Goal: Communication & Community: Answer question/provide support

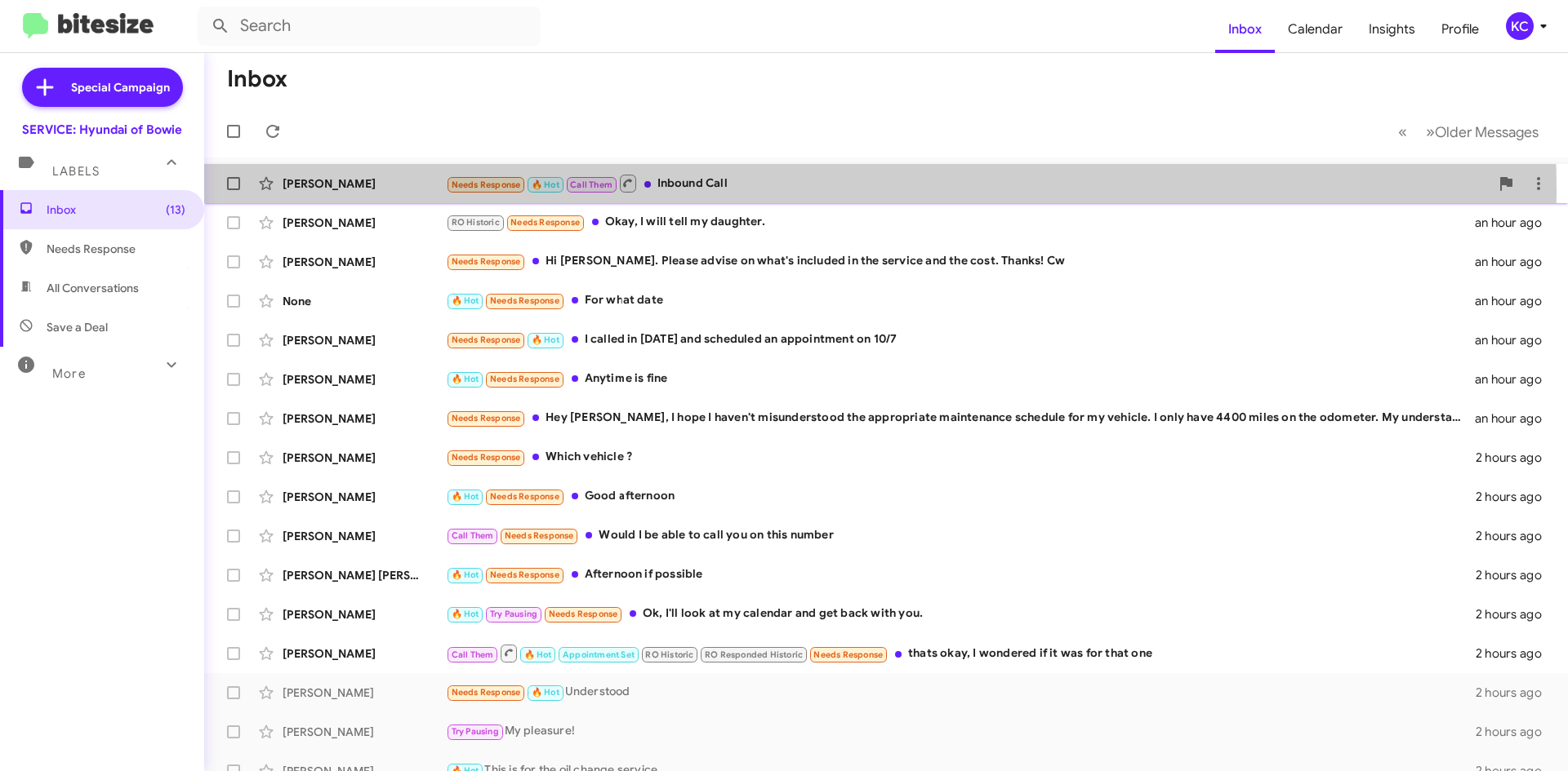
click at [731, 191] on div "Needs Response 🔥 Hot Call Them Inbound Call" at bounding box center [967, 183] width 1044 height 20
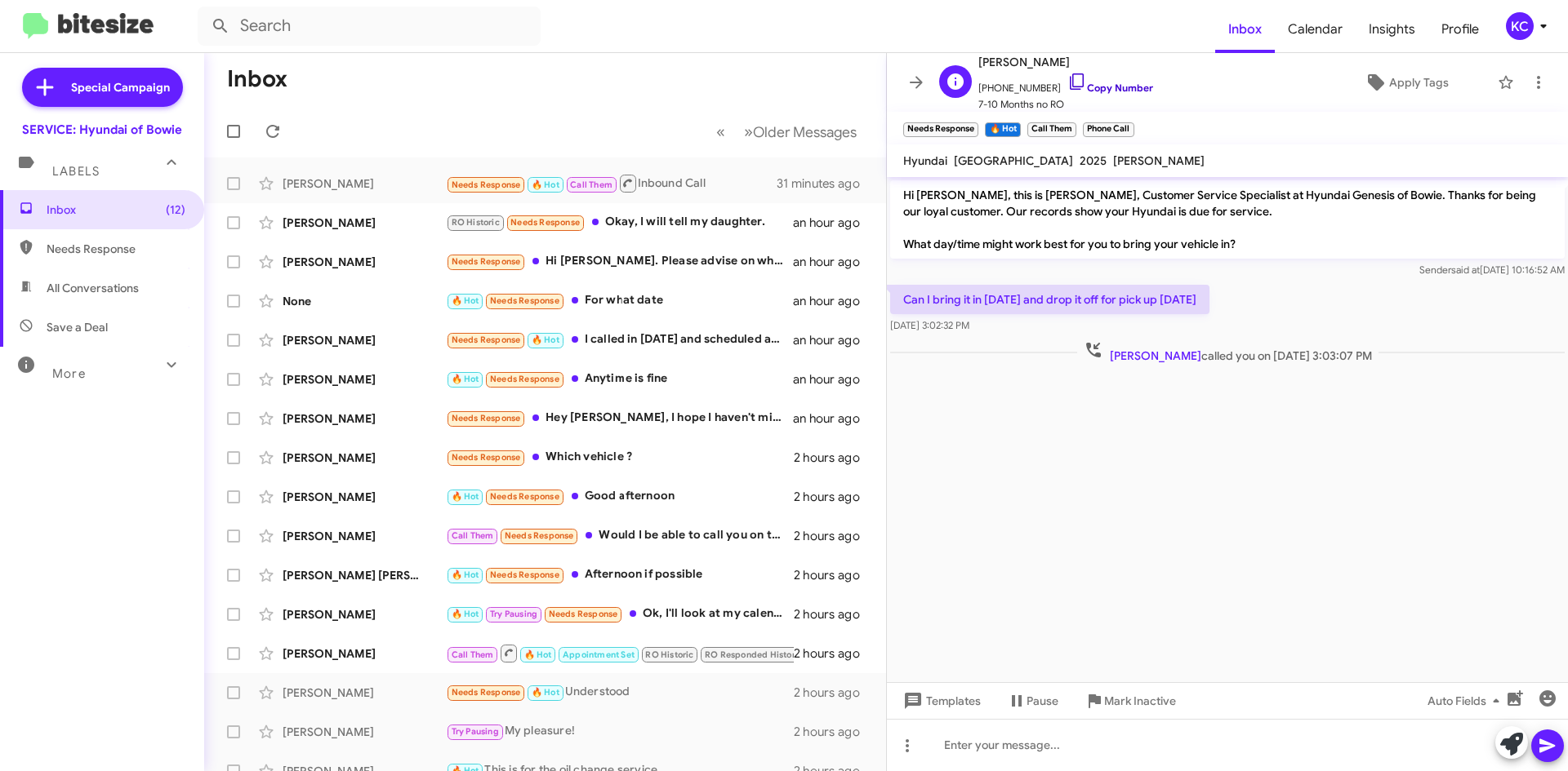
click at [1067, 77] on icon at bounding box center [1076, 82] width 20 height 20
click at [649, 220] on div "RO Historic Needs Response Okay, I will tell my daughter." at bounding box center [627, 222] width 362 height 19
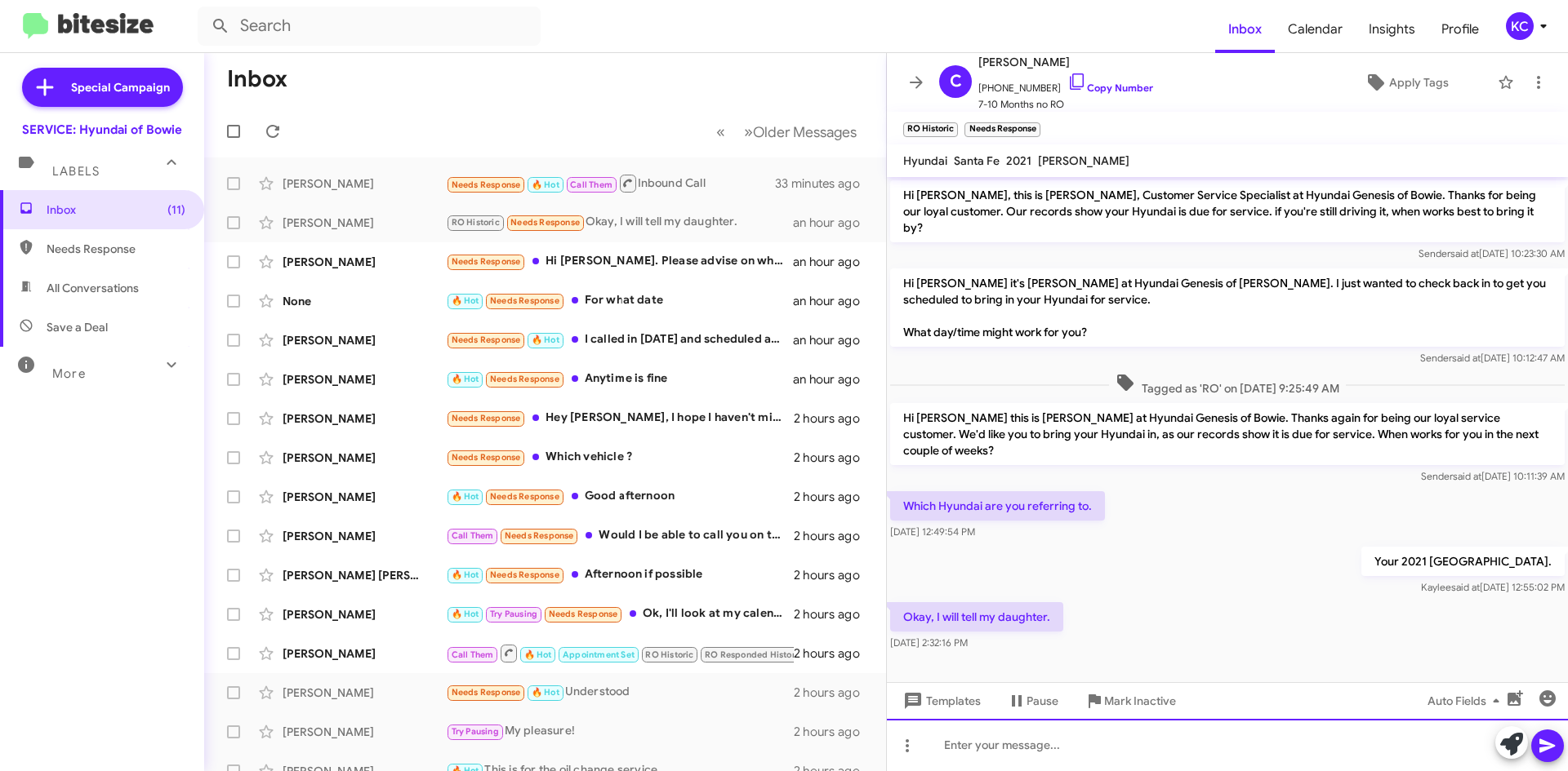
click at [1116, 748] on div at bounding box center [1227, 746] width 681 height 53
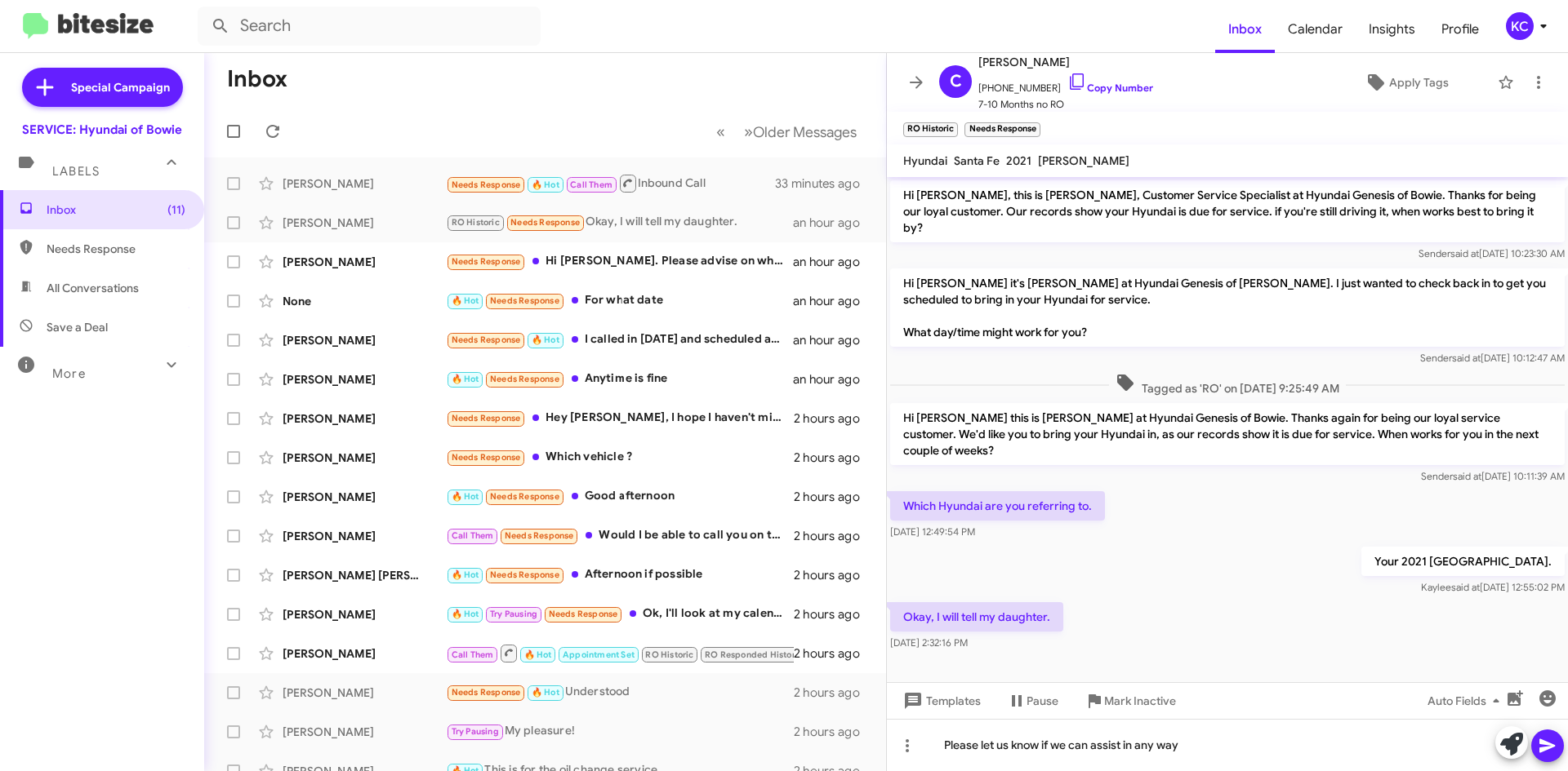
click at [1535, 748] on button at bounding box center [1547, 746] width 32 height 32
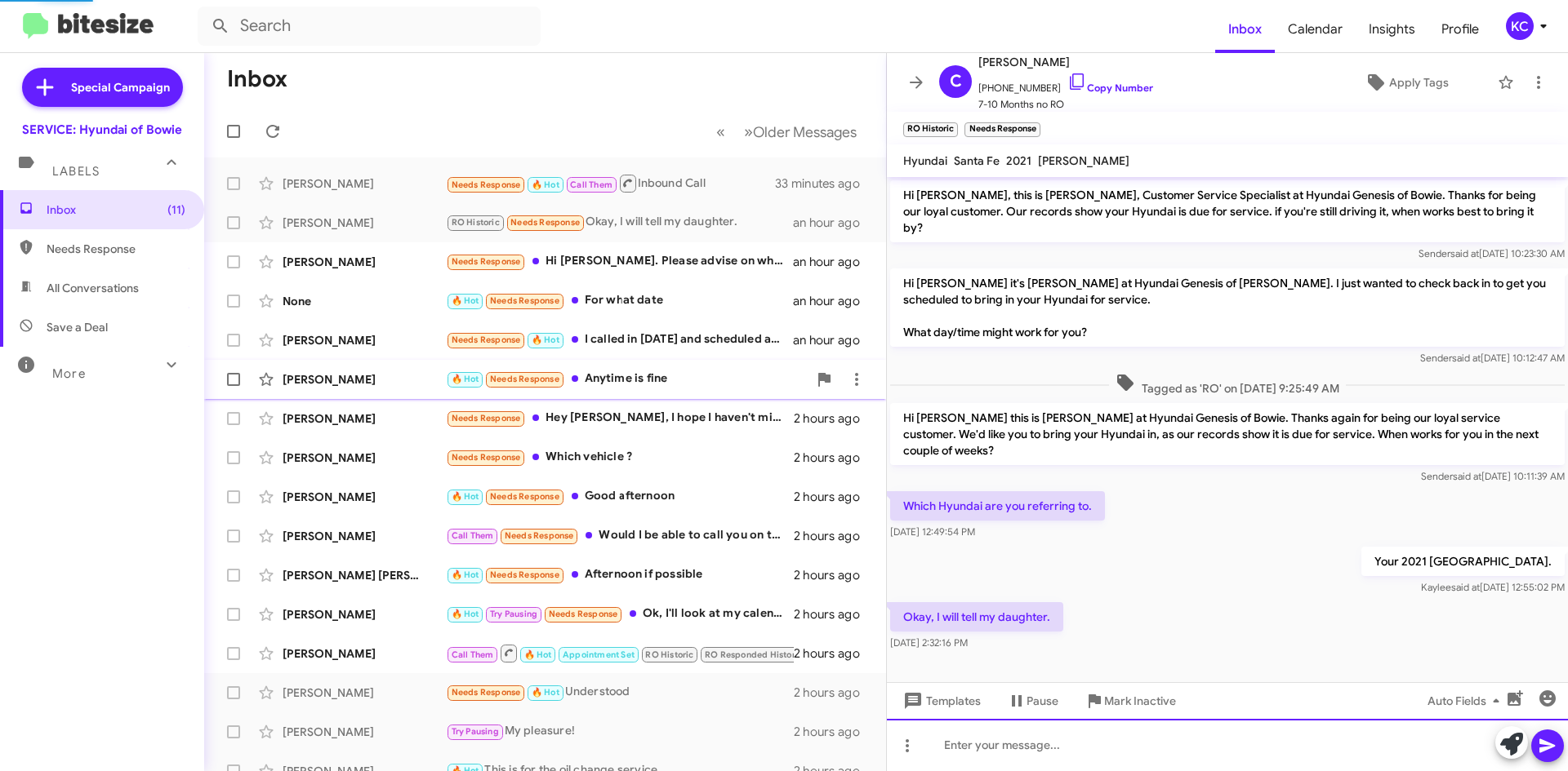
scroll to position [28, 0]
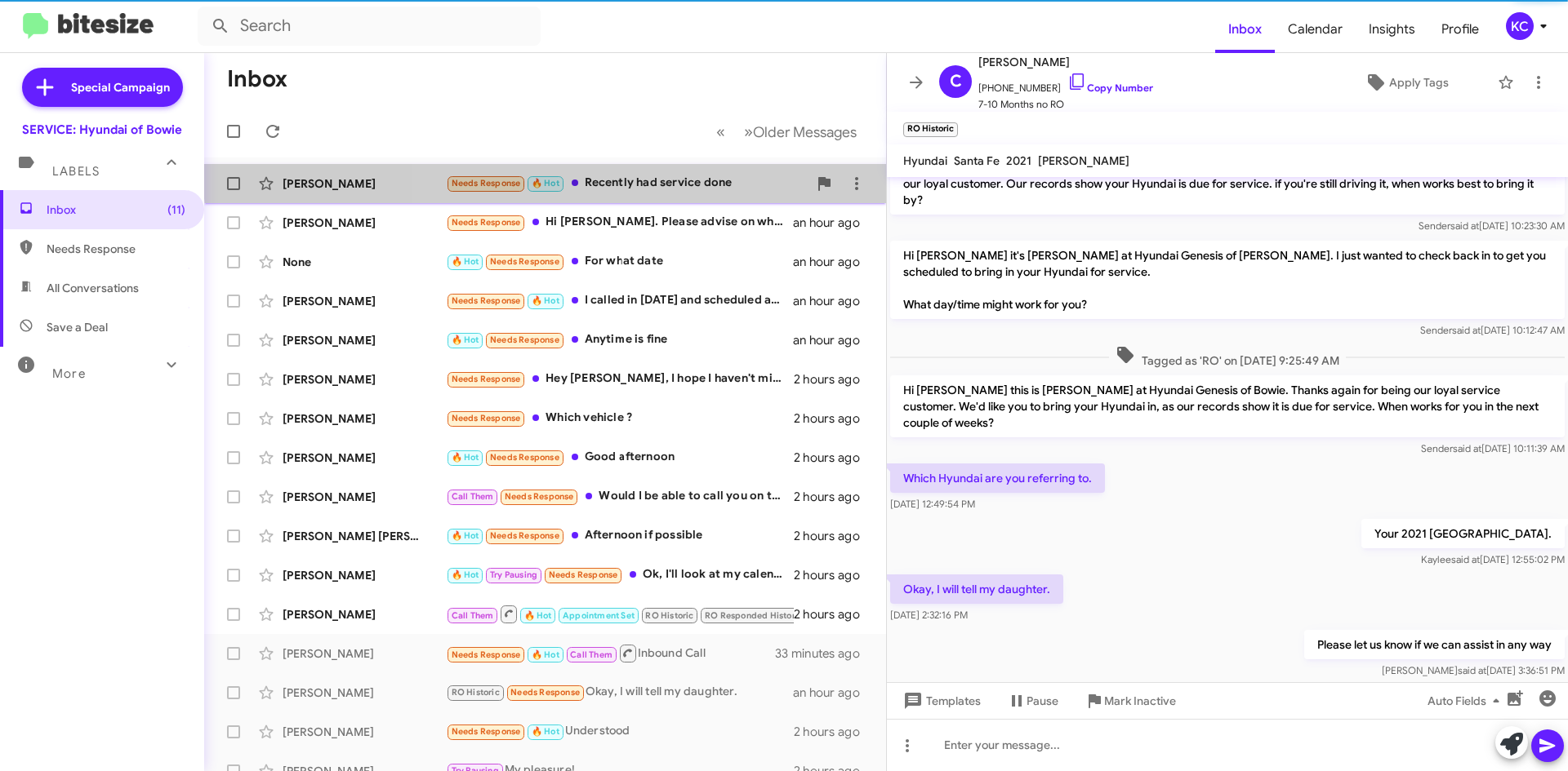
click at [656, 173] on div "[PERSON_NAME] Needs Response 🔥 Hot Recently had service done 19 minutes ago" at bounding box center [545, 183] width 656 height 32
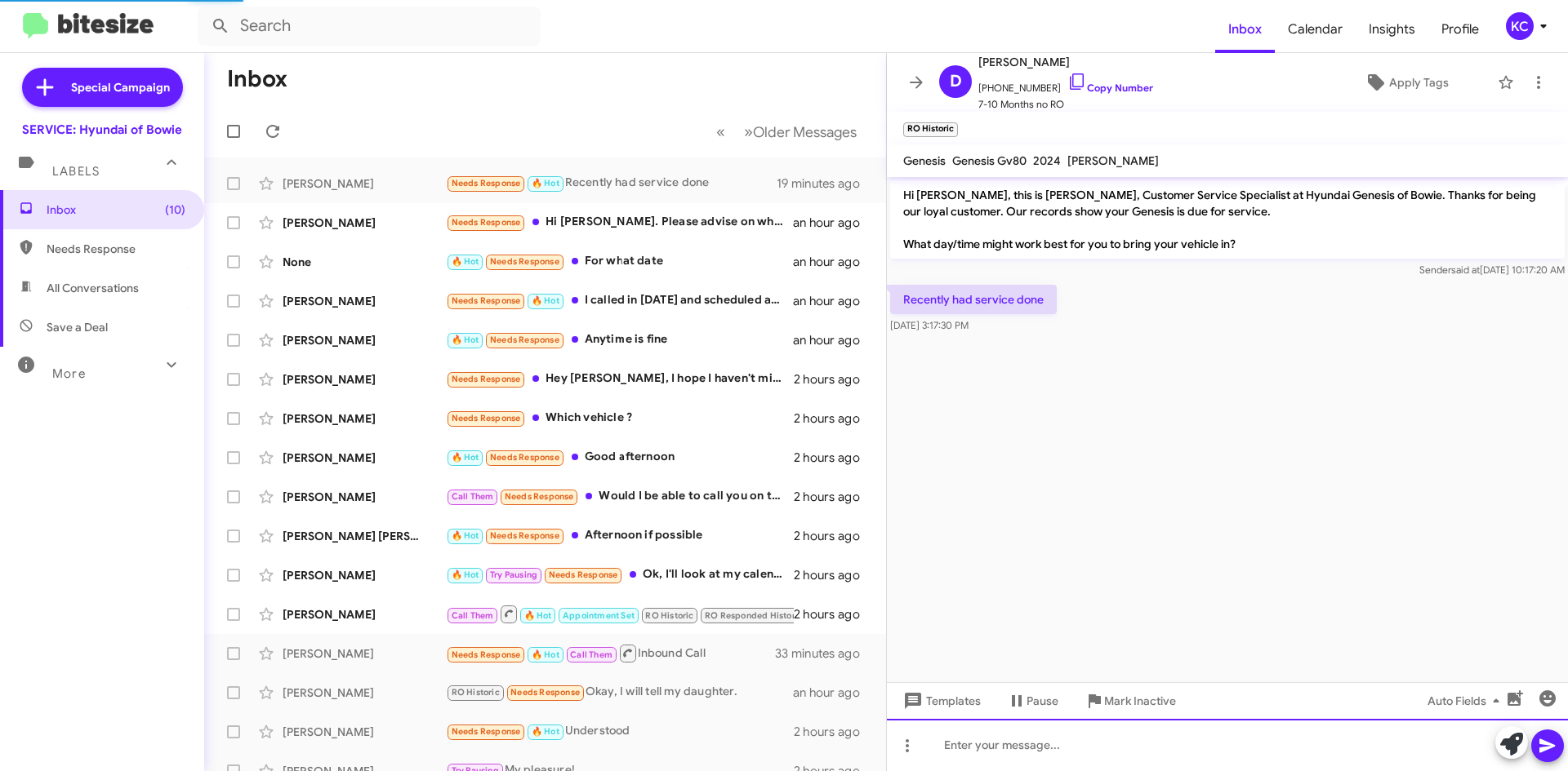
click at [1068, 754] on div at bounding box center [1227, 746] width 681 height 53
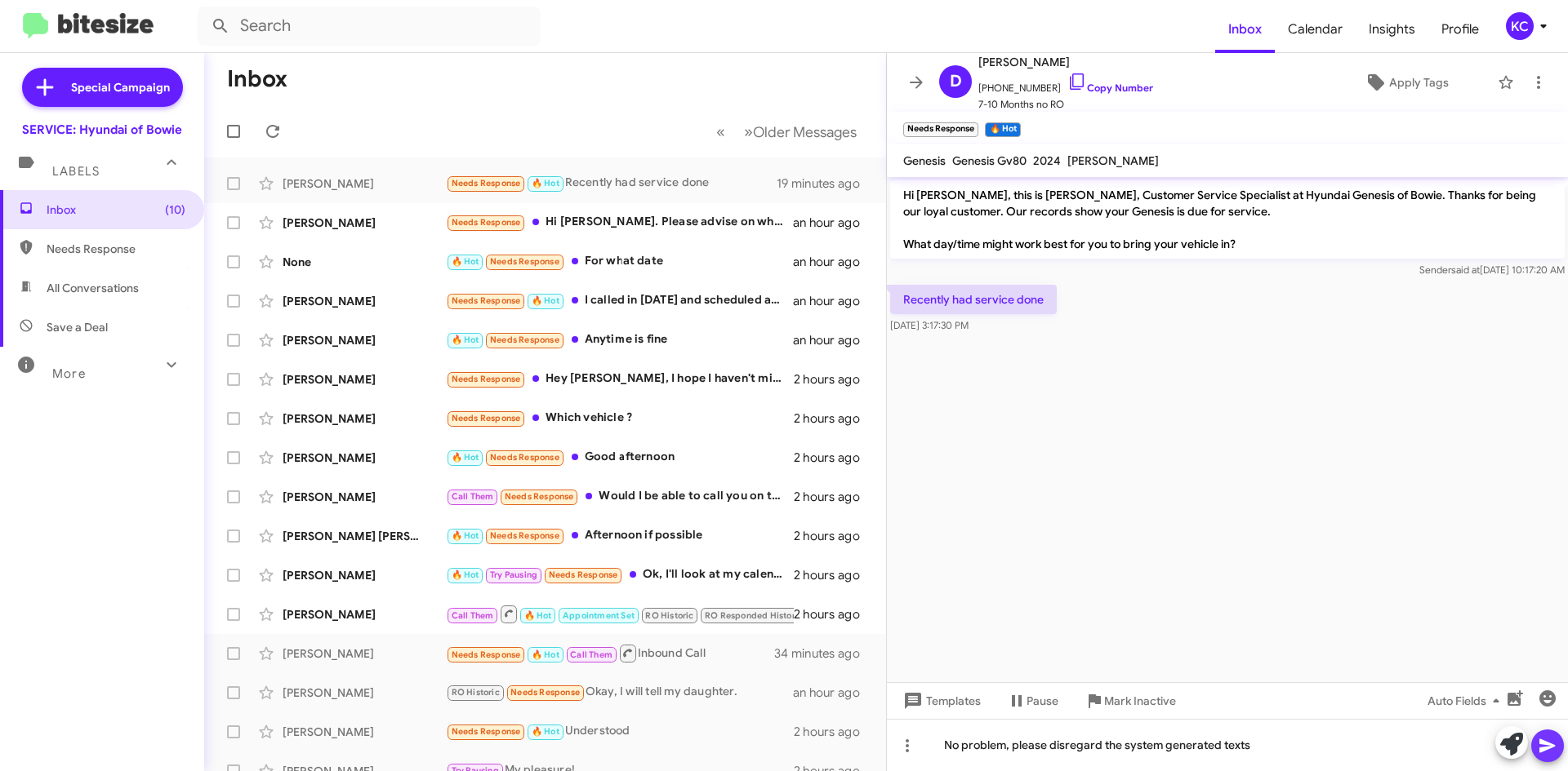
click at [1551, 744] on icon at bounding box center [1547, 746] width 20 height 20
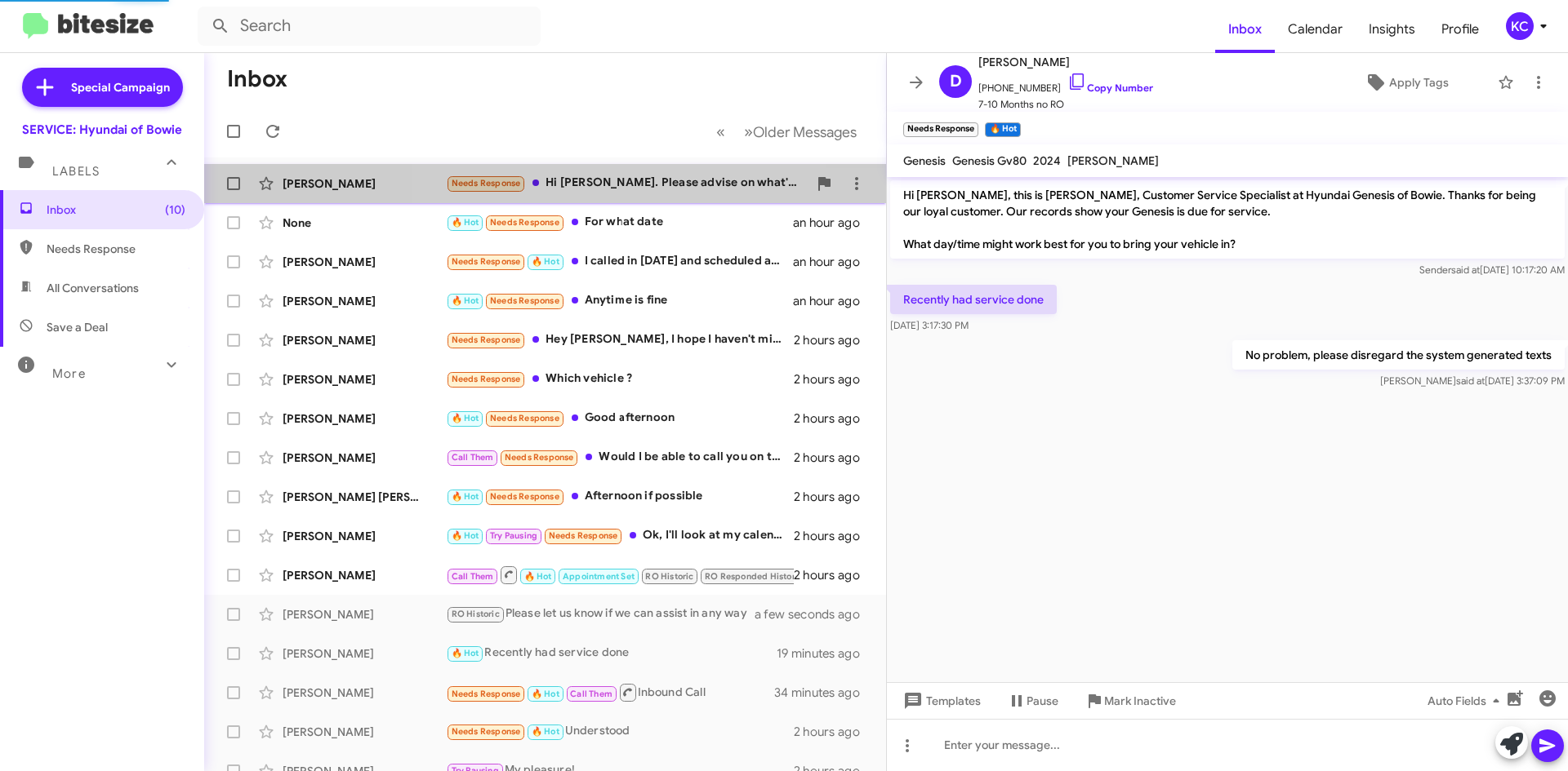
click at [640, 189] on div "Needs Response Hi [PERSON_NAME]. Please advise on what's included in the servic…" at bounding box center [627, 183] width 362 height 19
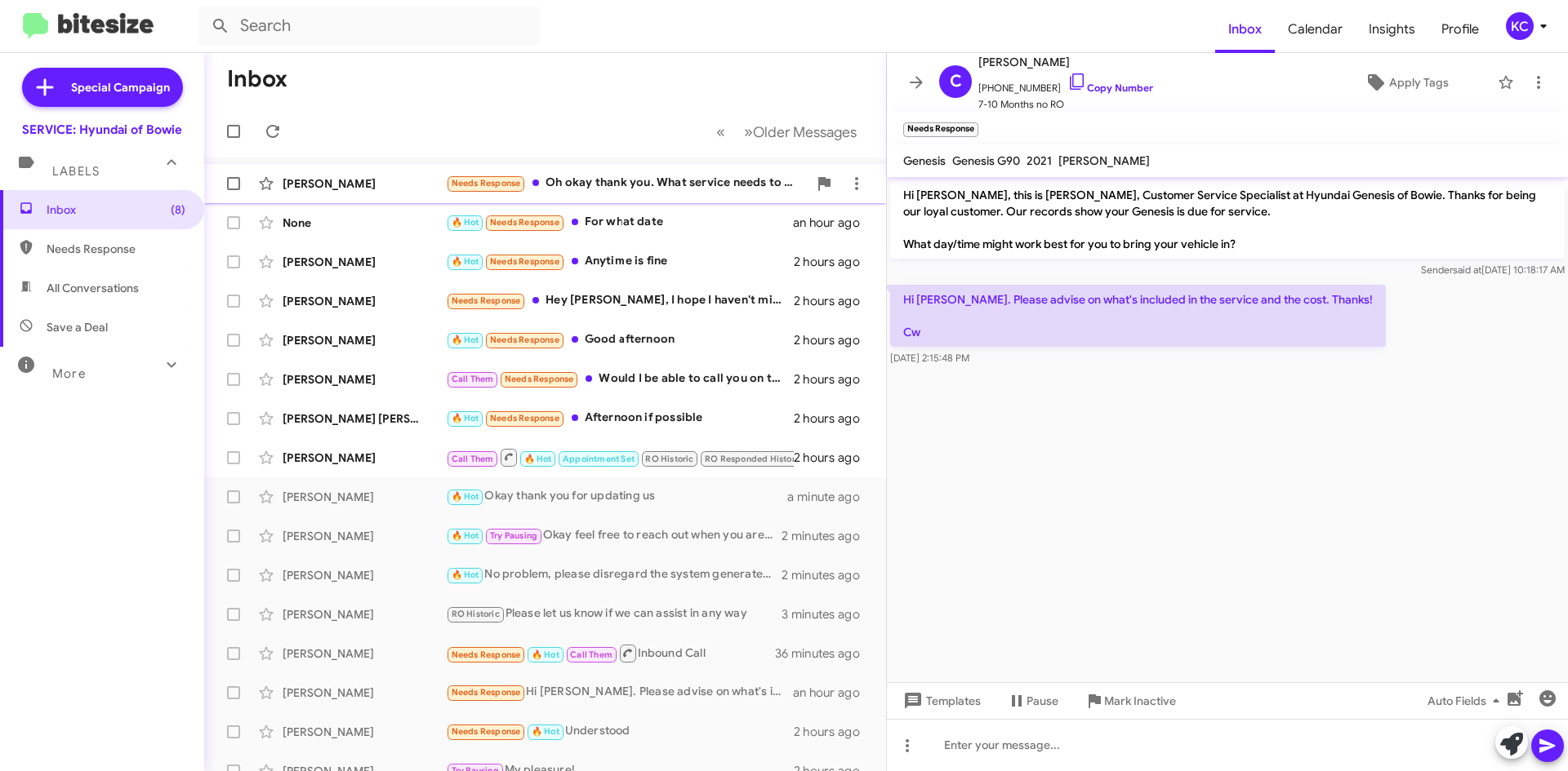
click at [595, 186] on div "Needs Response Oh okay thank you. What service needs to be done? Last time I br…" at bounding box center [627, 183] width 362 height 19
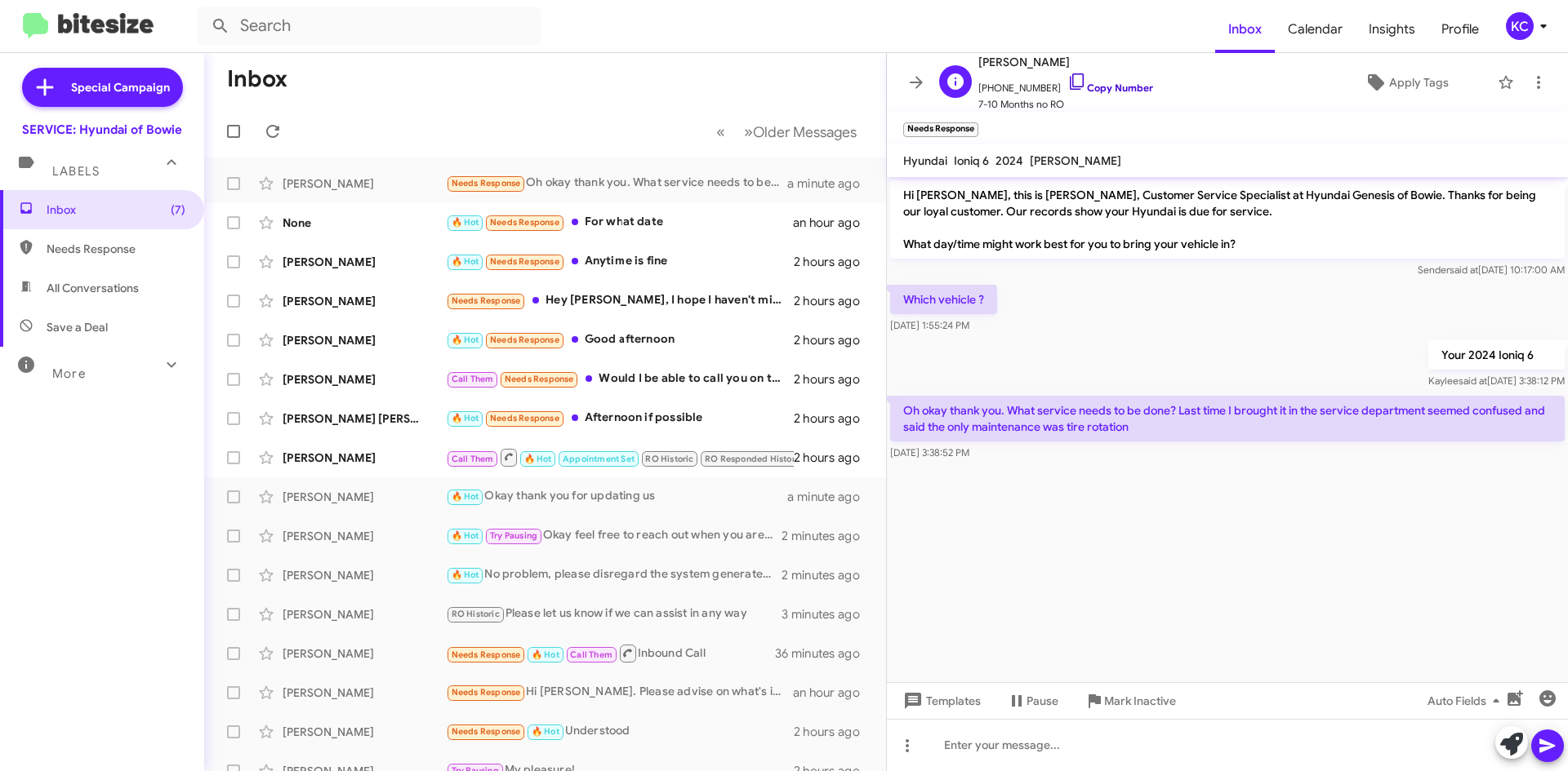
click at [1069, 82] on icon at bounding box center [1076, 82] width 14 height 16
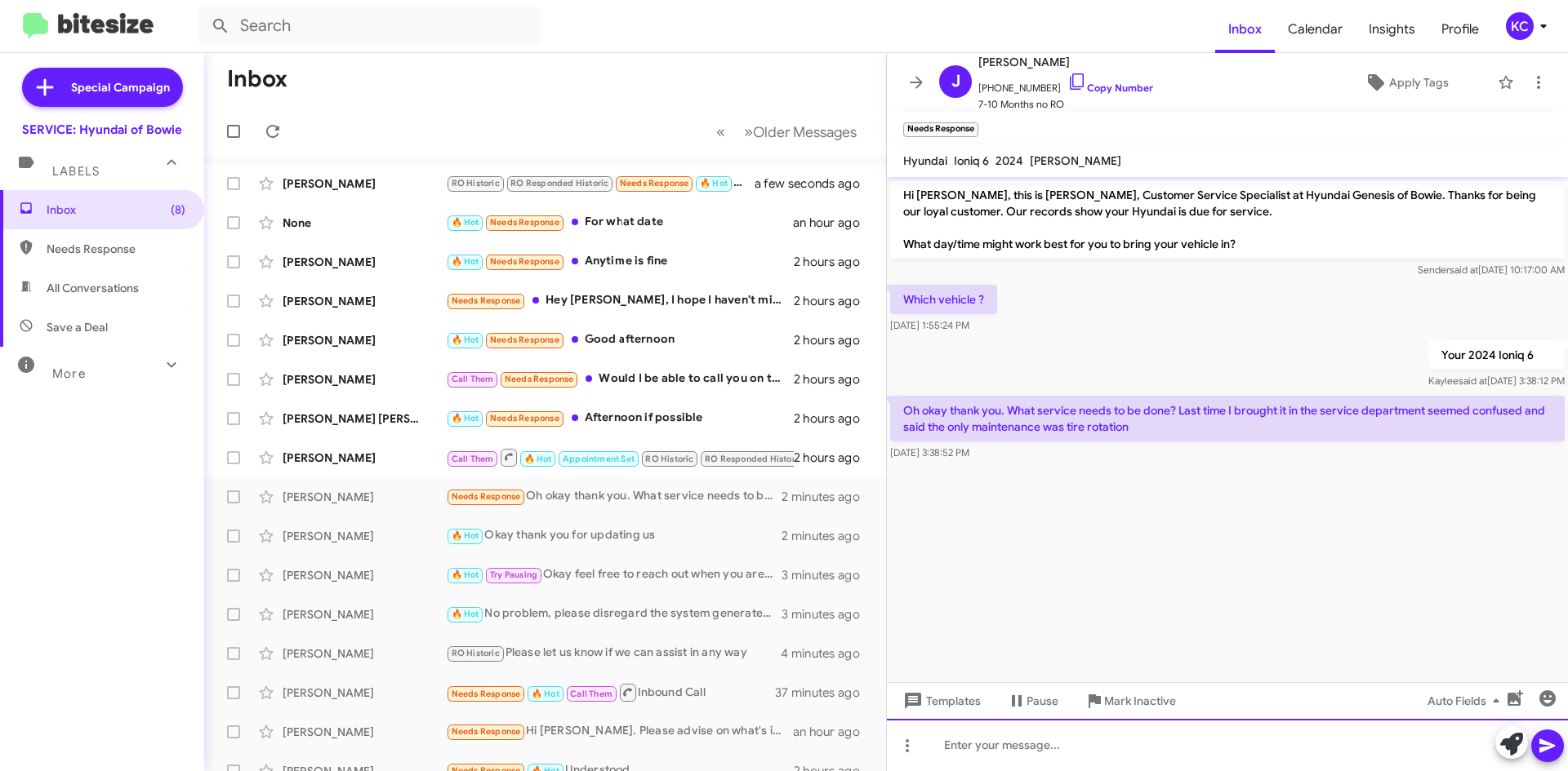
click at [996, 739] on div at bounding box center [1227, 746] width 681 height 53
click at [1055, 746] on div at bounding box center [1227, 746] width 681 height 53
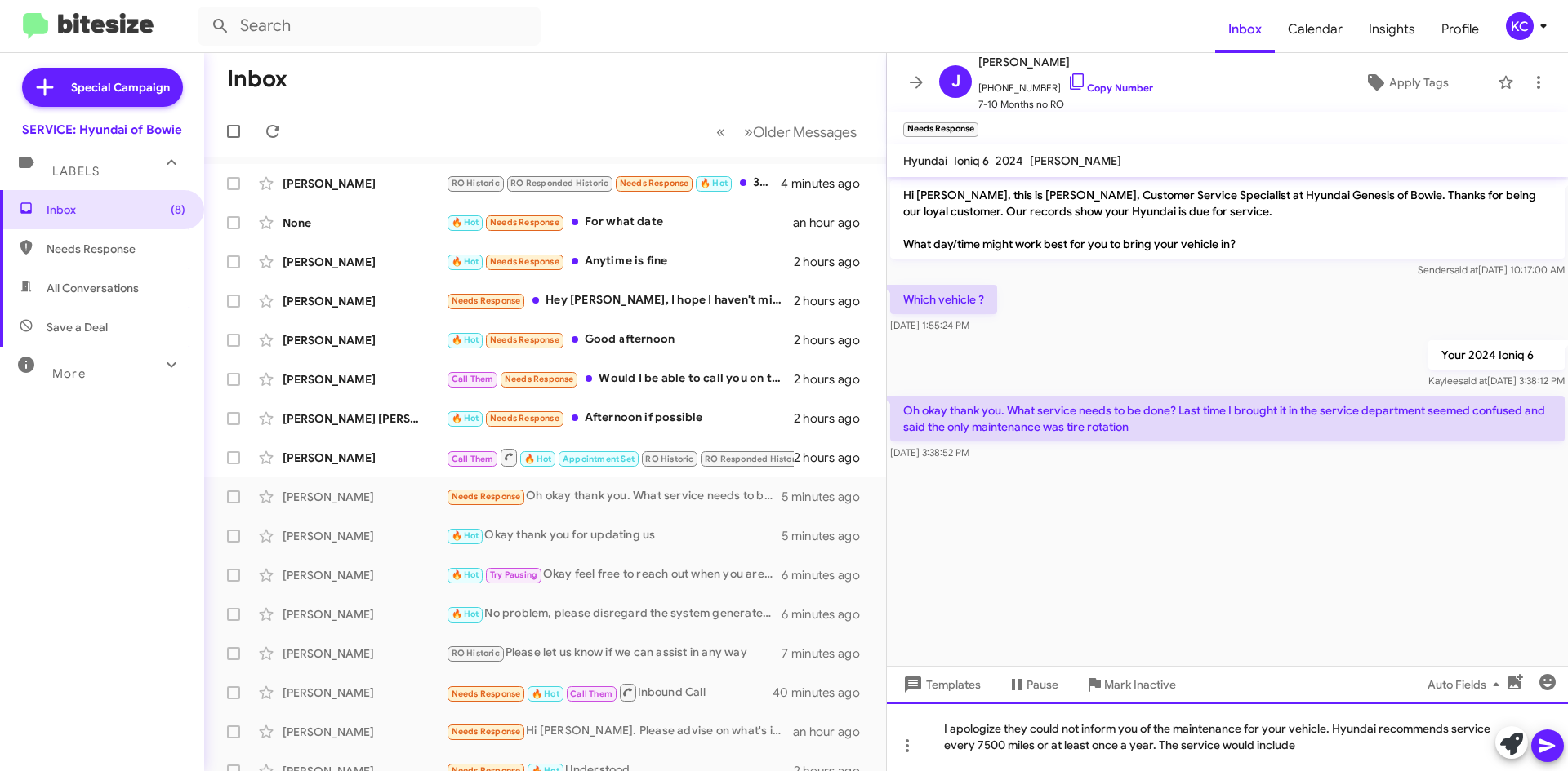
click at [1342, 747] on div "I apologize they could not inform you of the maintenance for your vehicle. Hyun…" at bounding box center [1227, 737] width 681 height 69
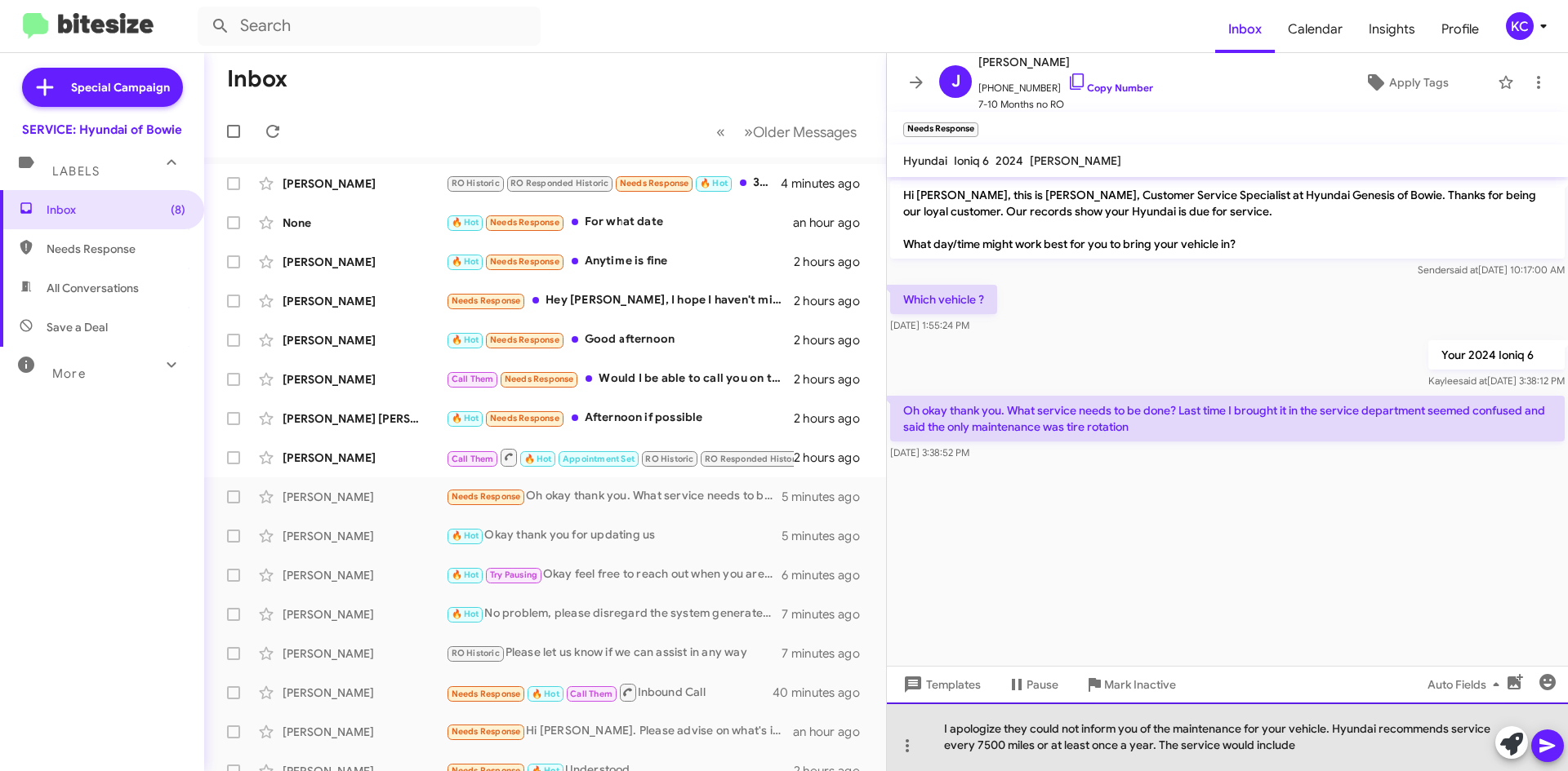
drag, startPoint x: 1298, startPoint y: 745, endPoint x: 1178, endPoint y: 745, distance: 120.0
click at [1178, 745] on div "I apologize they could not inform you of the maintenance for your vehicle. Hyun…" at bounding box center [1227, 737] width 681 height 69
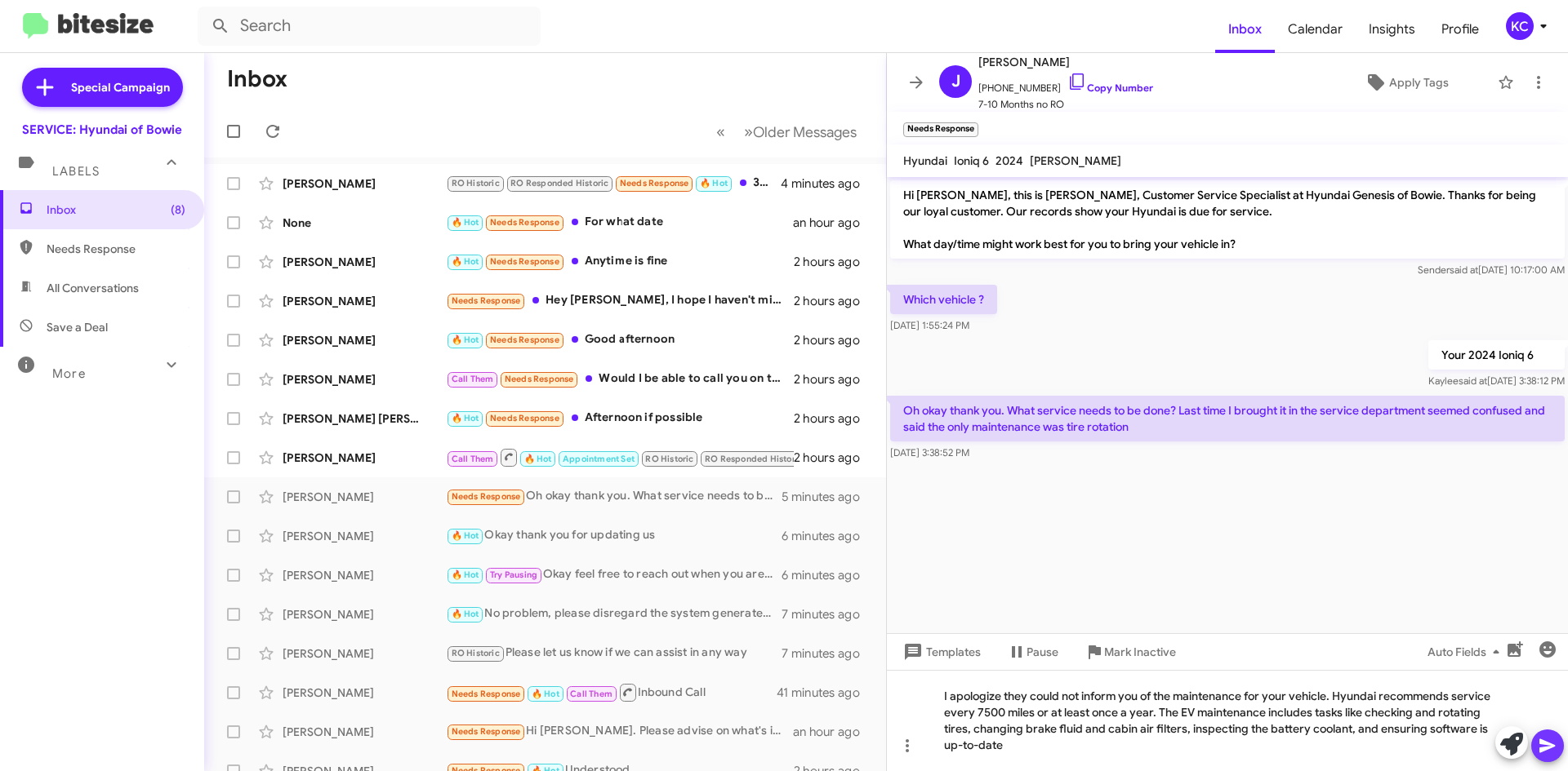
click at [1550, 736] on icon at bounding box center [1547, 746] width 20 height 20
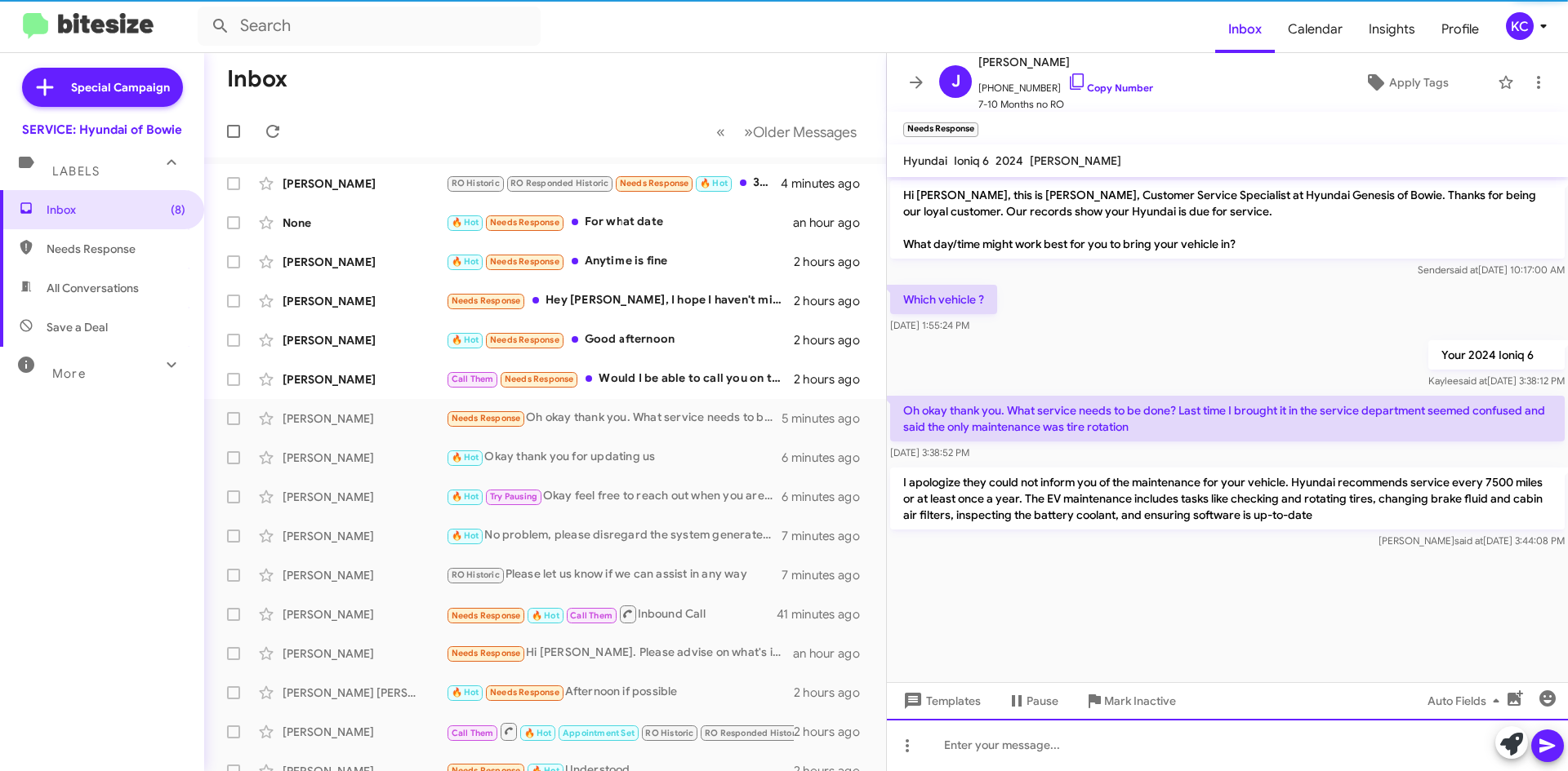
click at [1031, 756] on div at bounding box center [1227, 746] width 681 height 53
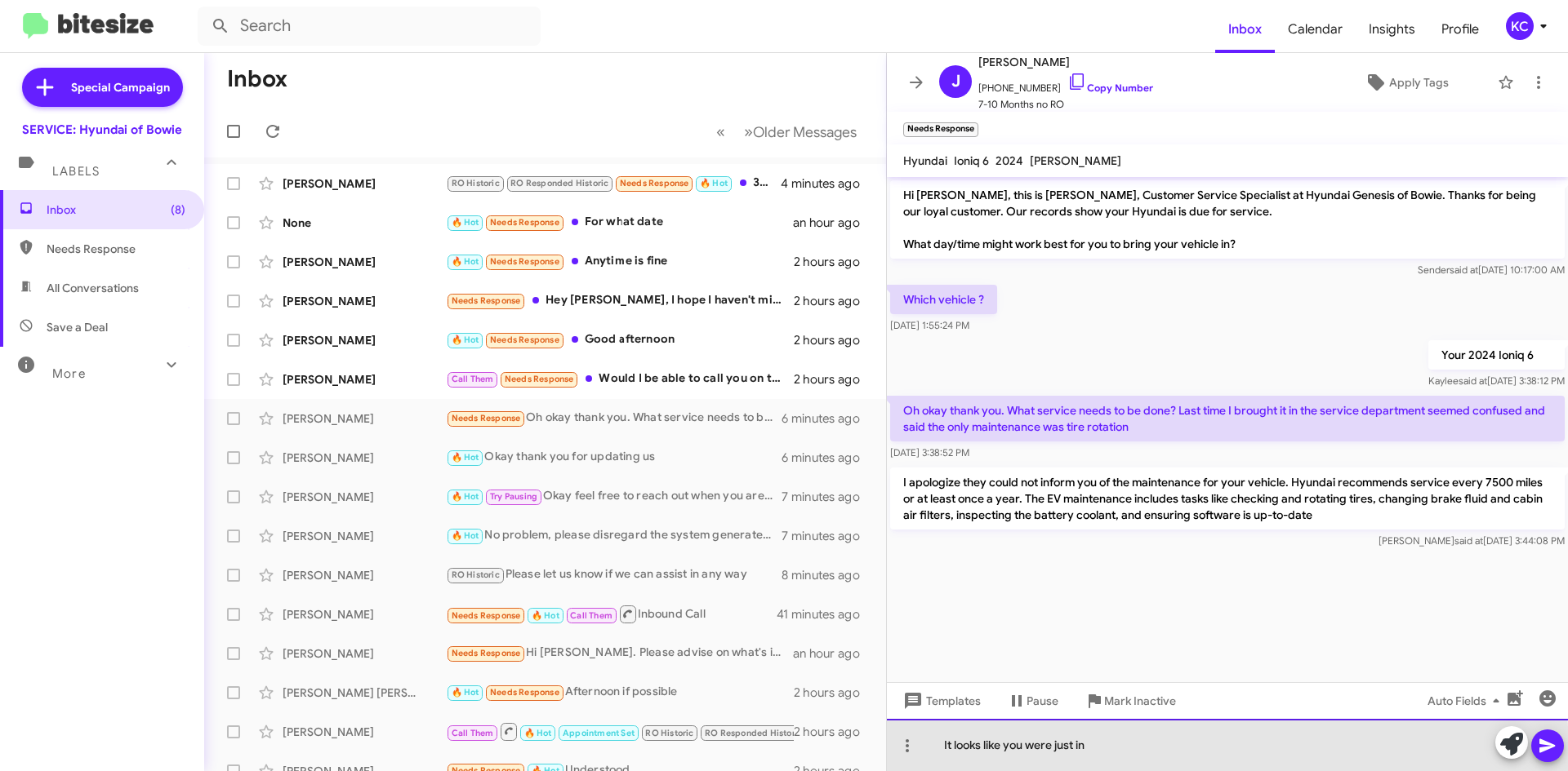
click at [1116, 751] on div "It looks like you were just in" at bounding box center [1227, 746] width 681 height 53
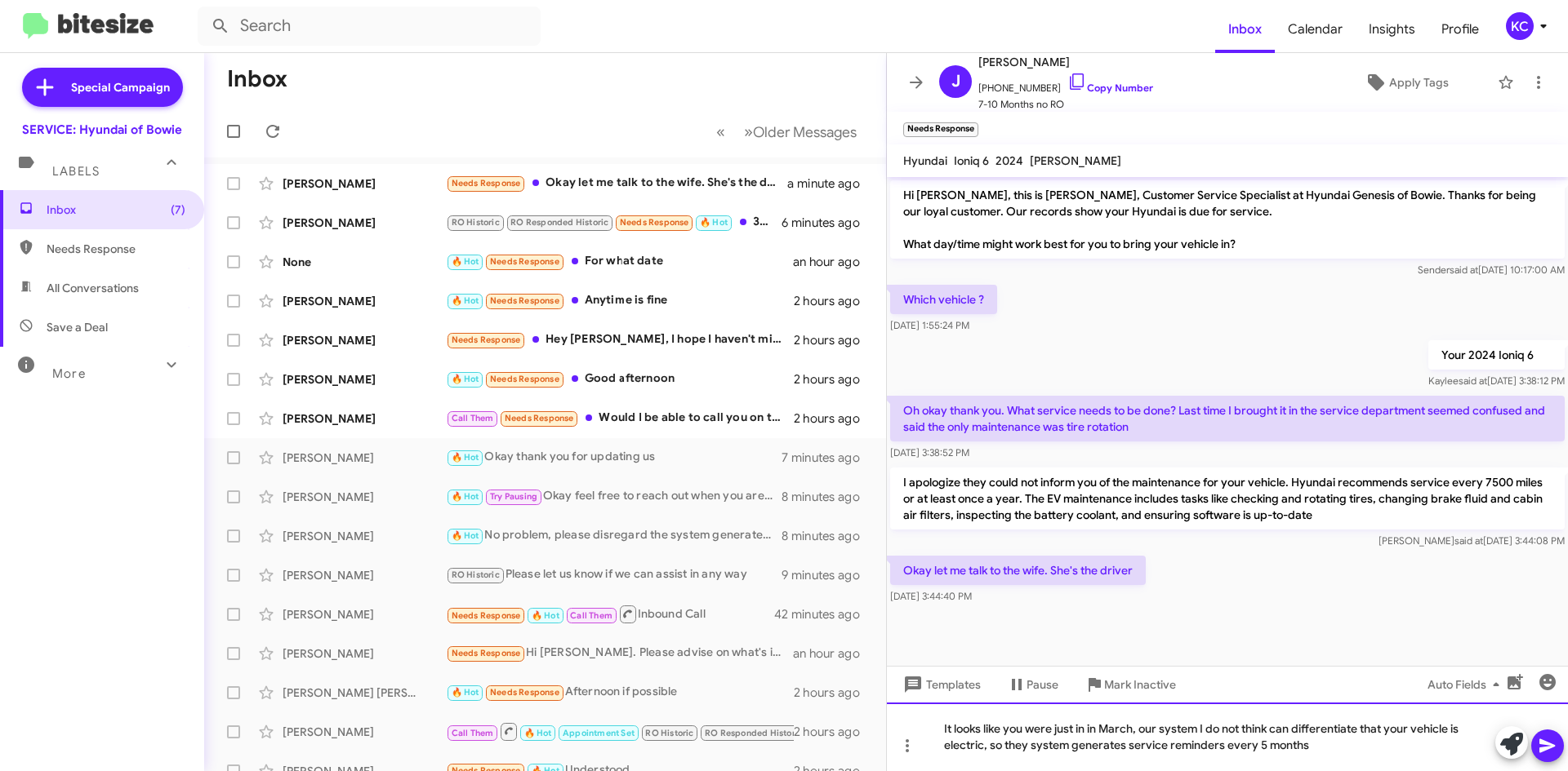
click at [1264, 745] on div "It looks like you were just in in March, our system I do not think can differen…" at bounding box center [1227, 737] width 681 height 69
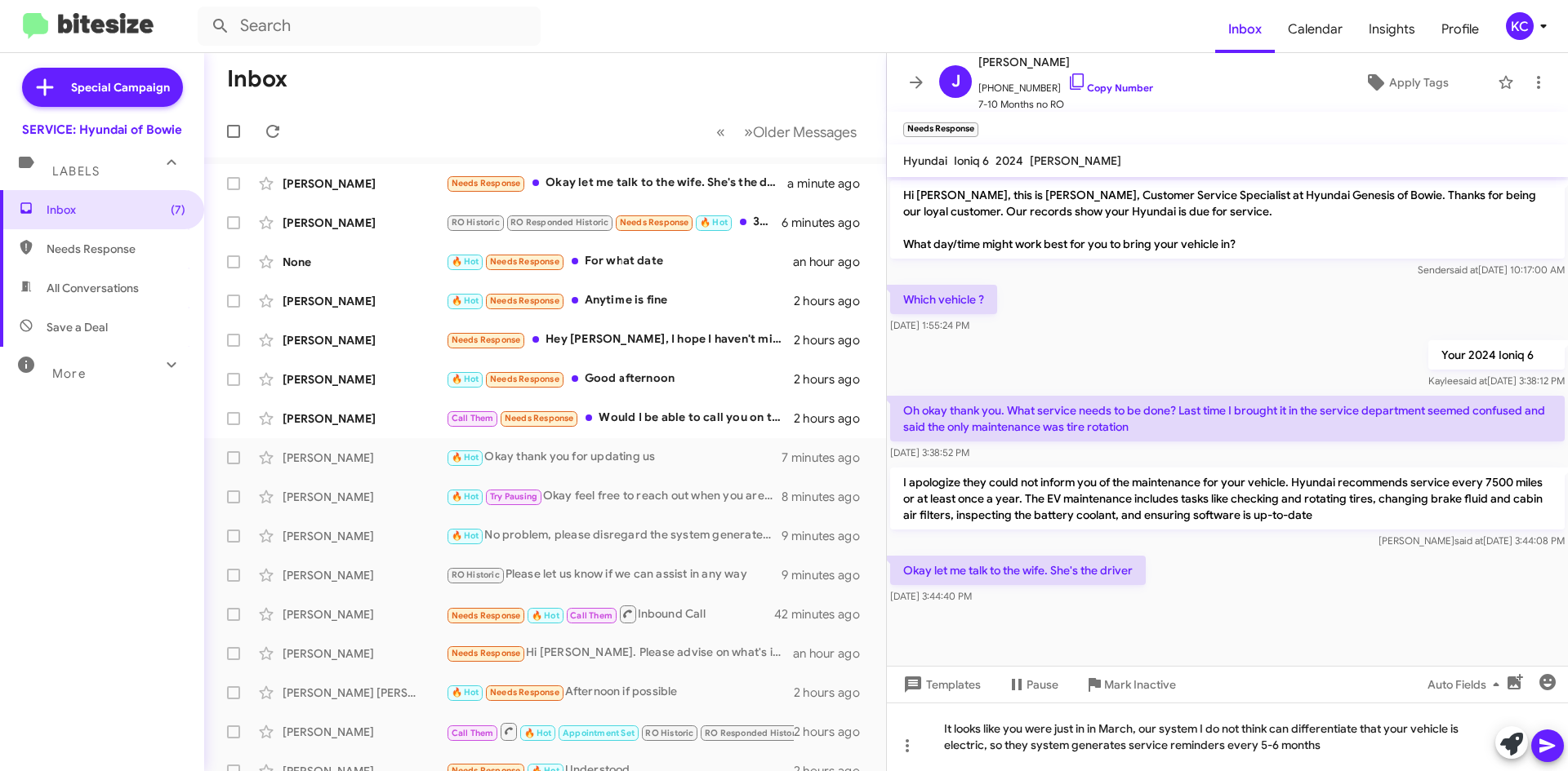
click at [1549, 747] on icon at bounding box center [1547, 746] width 15 height 14
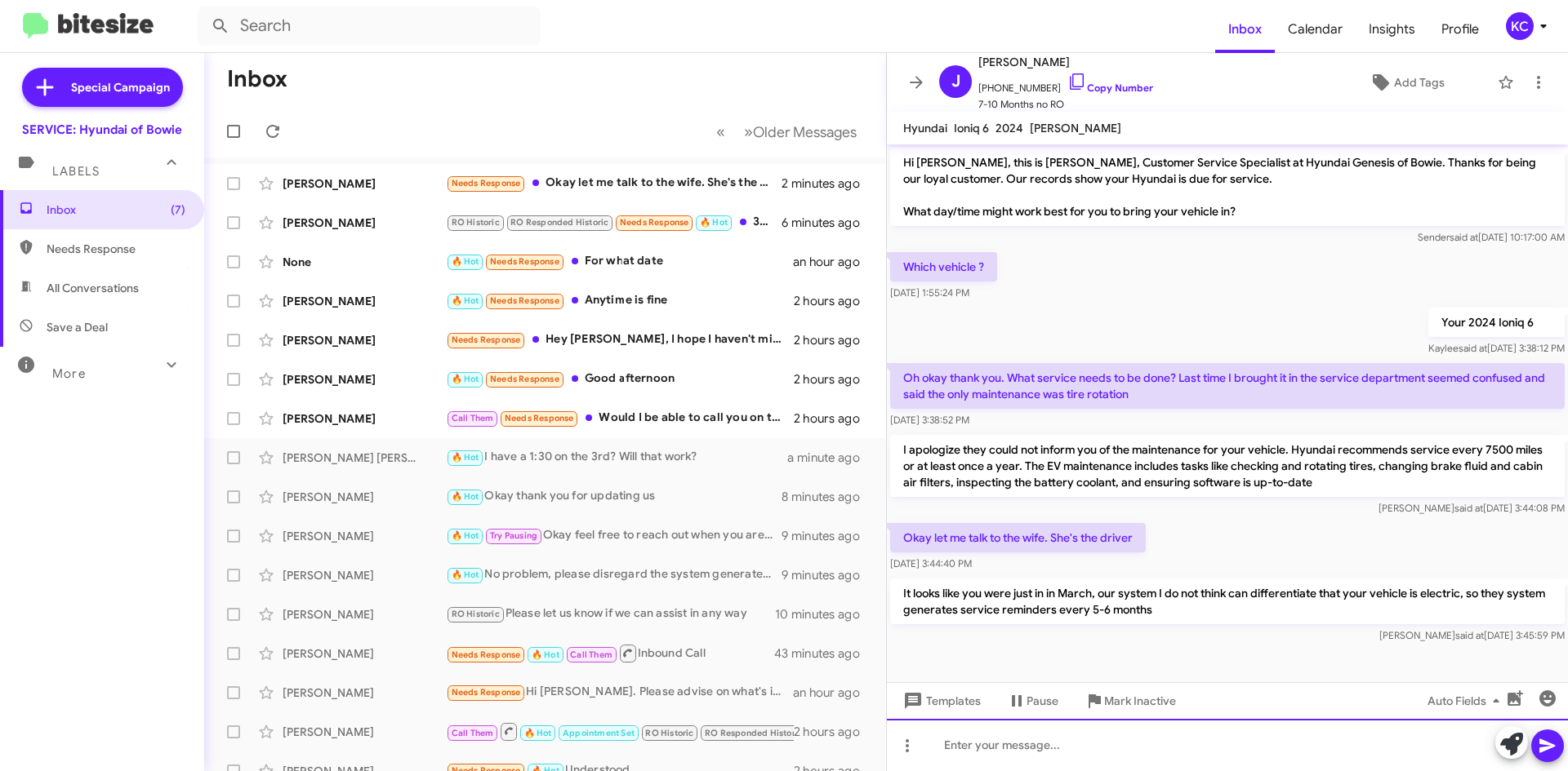
click at [1219, 757] on div at bounding box center [1227, 746] width 681 height 53
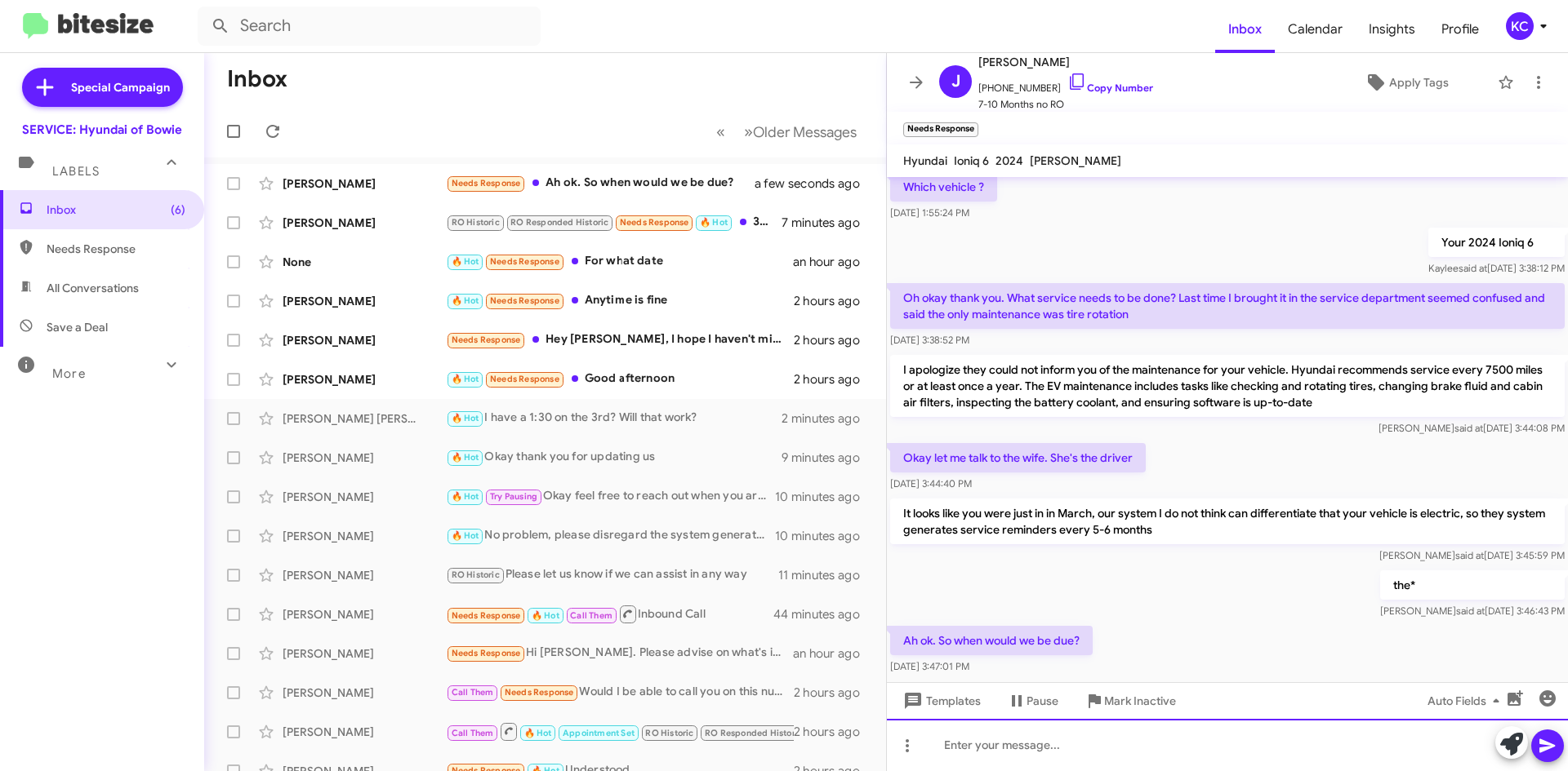
scroll to position [145, 0]
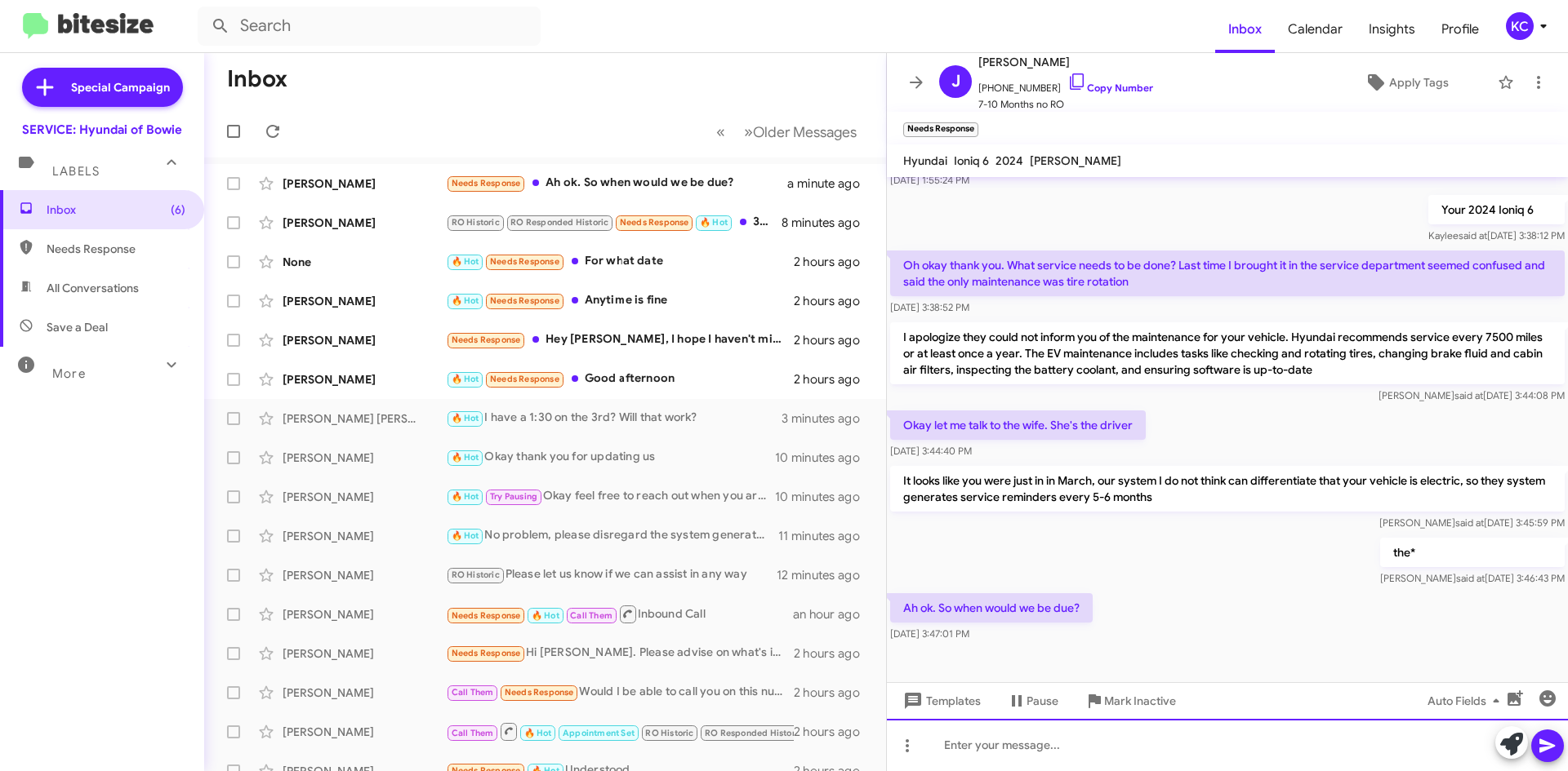
click at [1028, 734] on div at bounding box center [1227, 746] width 681 height 53
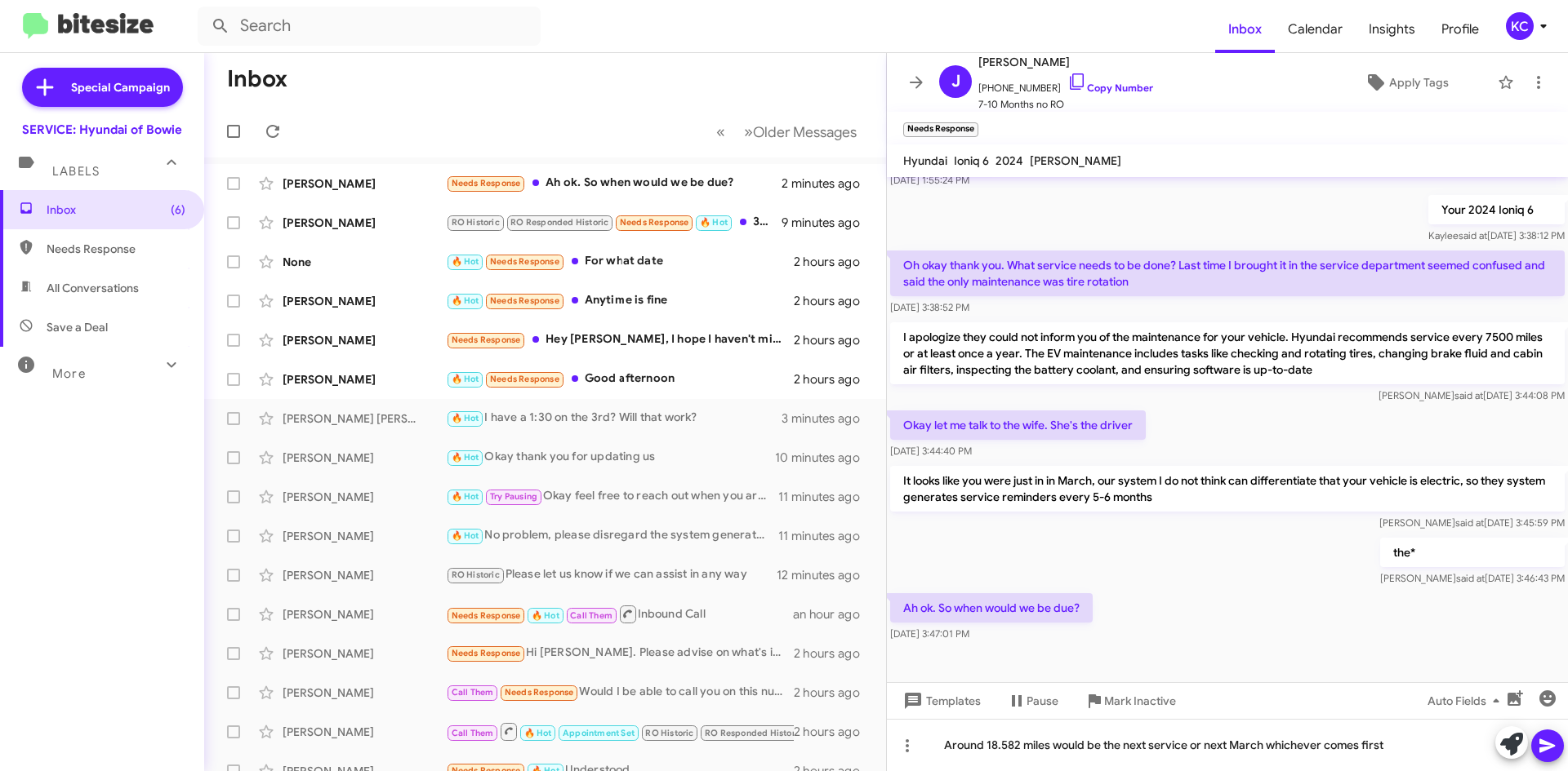
click at [1543, 740] on icon at bounding box center [1547, 746] width 20 height 20
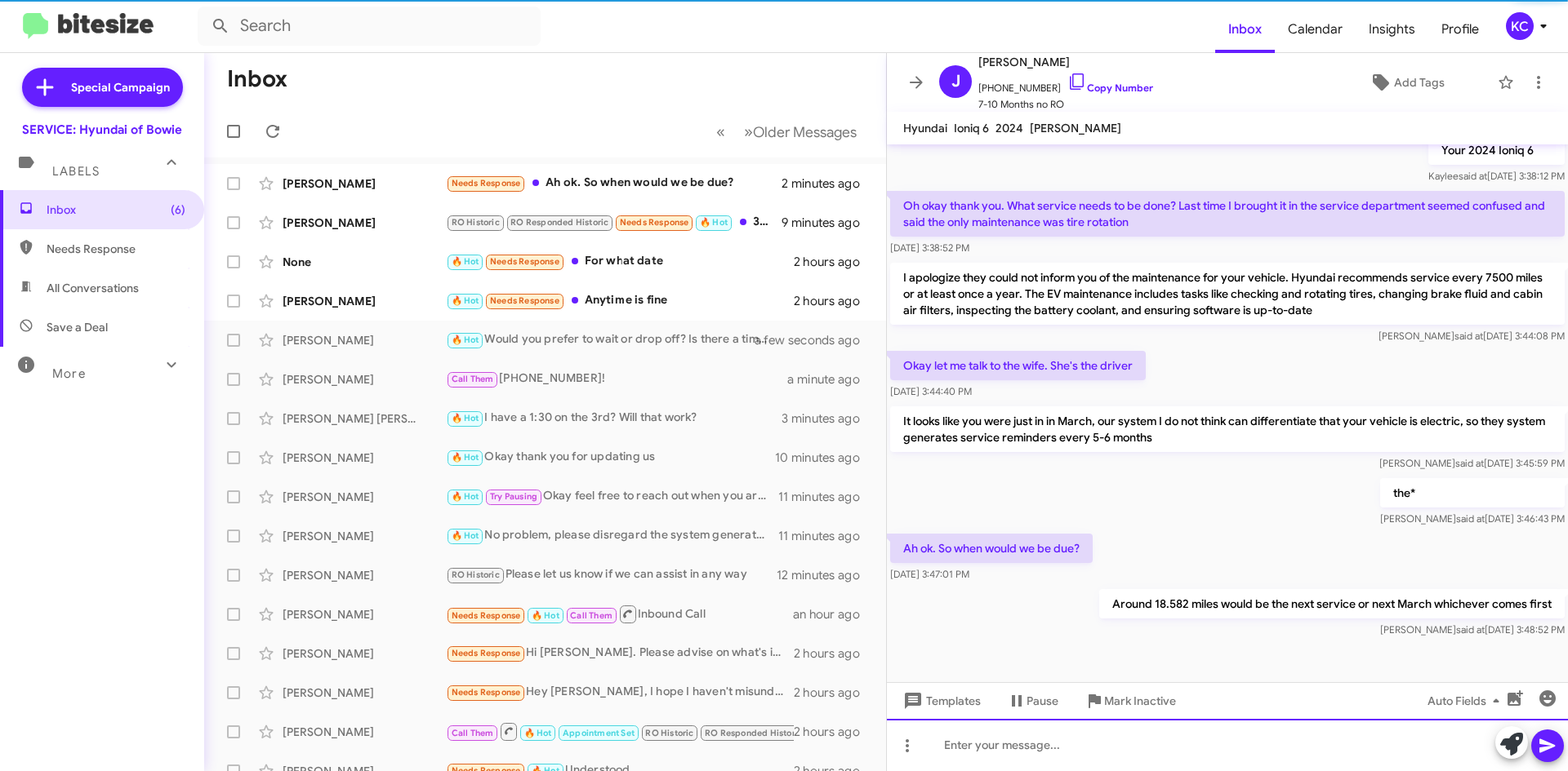
scroll to position [172, 0]
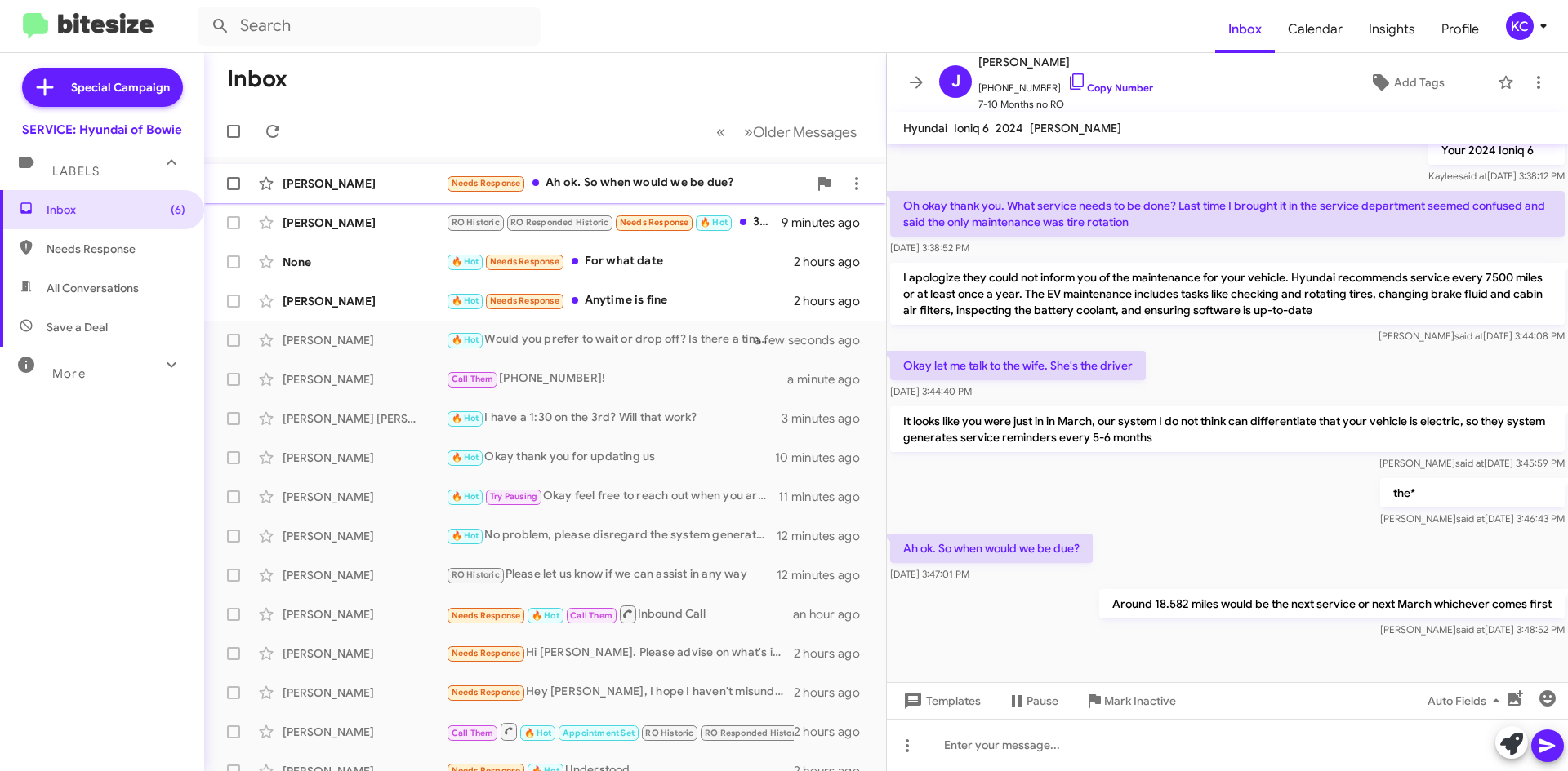
click at [619, 180] on div "Needs Response Ah ok. So when would we be due?" at bounding box center [627, 183] width 362 height 19
click at [757, 216] on div "RO Historic RO Responded Historic Needs Response 🔥 Hot 35665" at bounding box center [627, 222] width 362 height 19
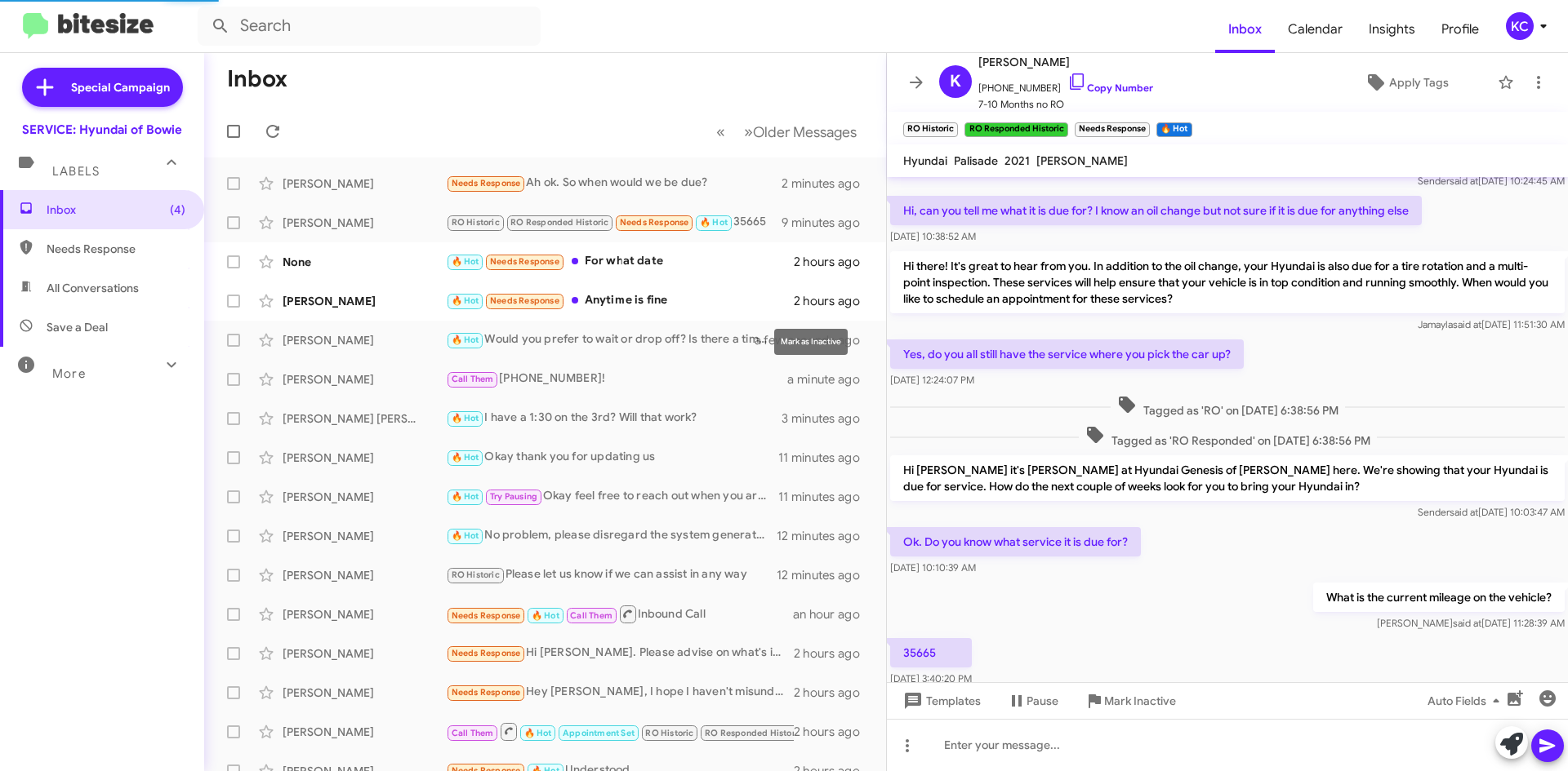
scroll to position [105, 0]
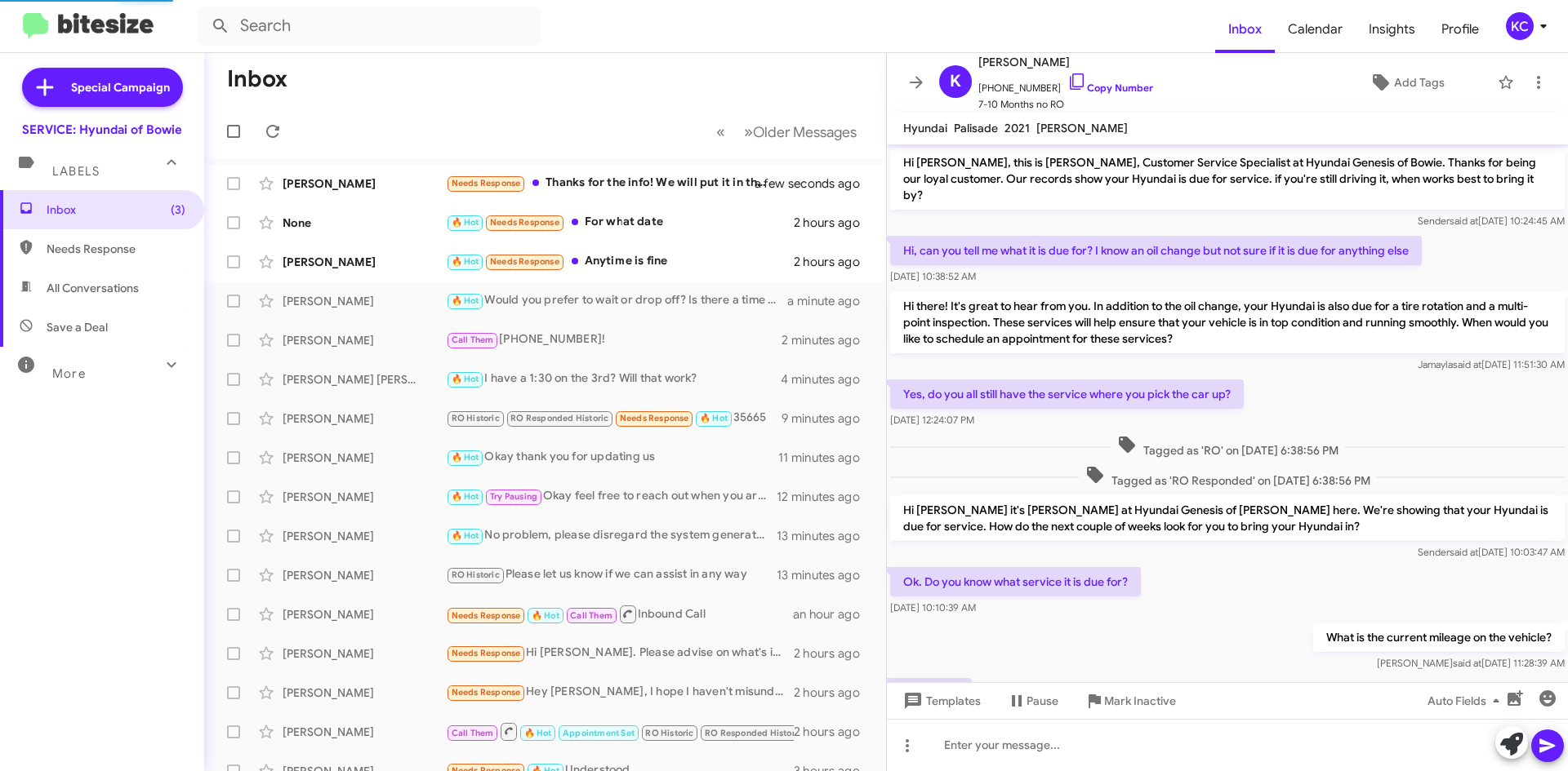
scroll to position [73, 0]
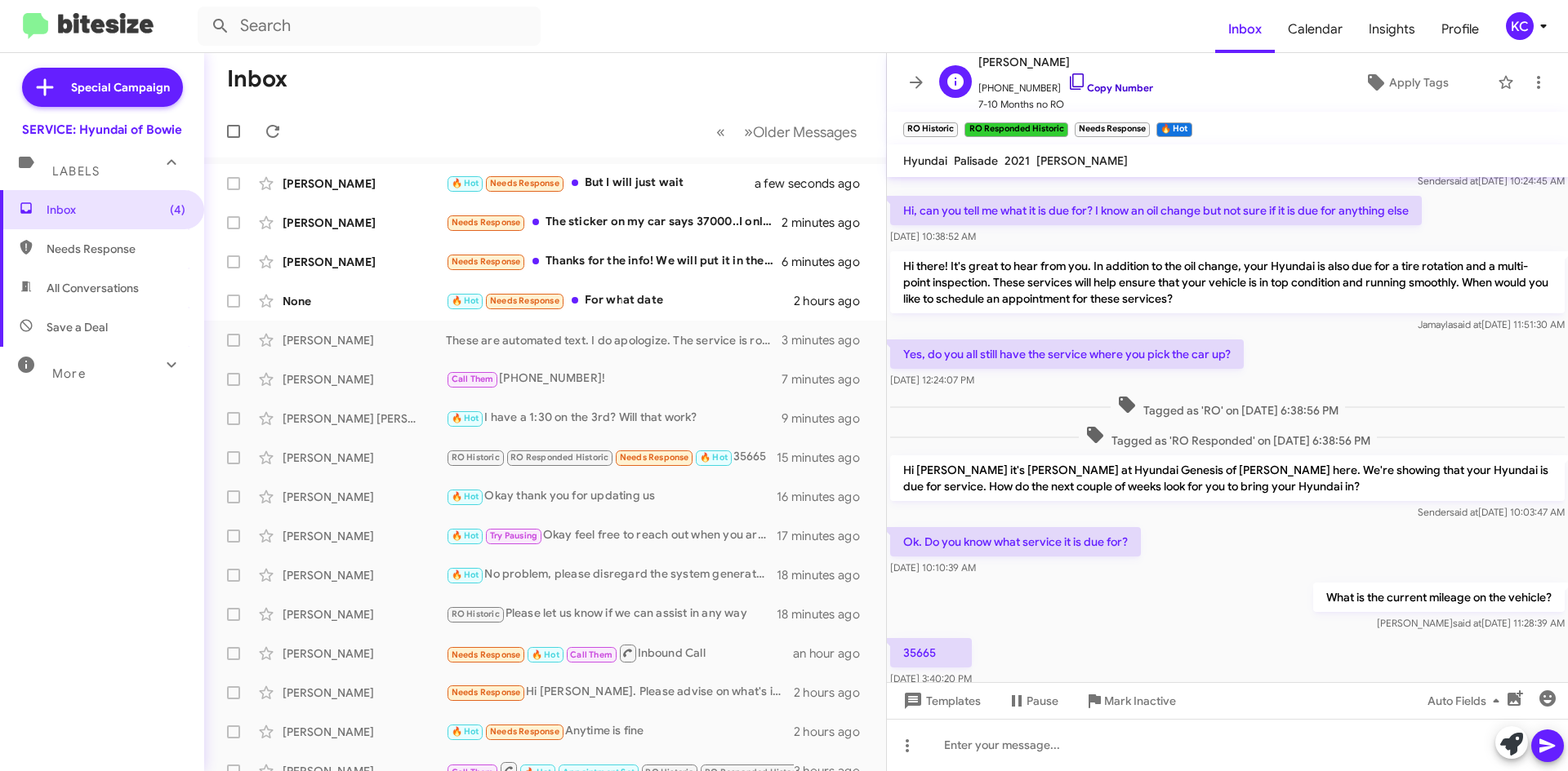
click at [1067, 77] on icon at bounding box center [1076, 82] width 20 height 20
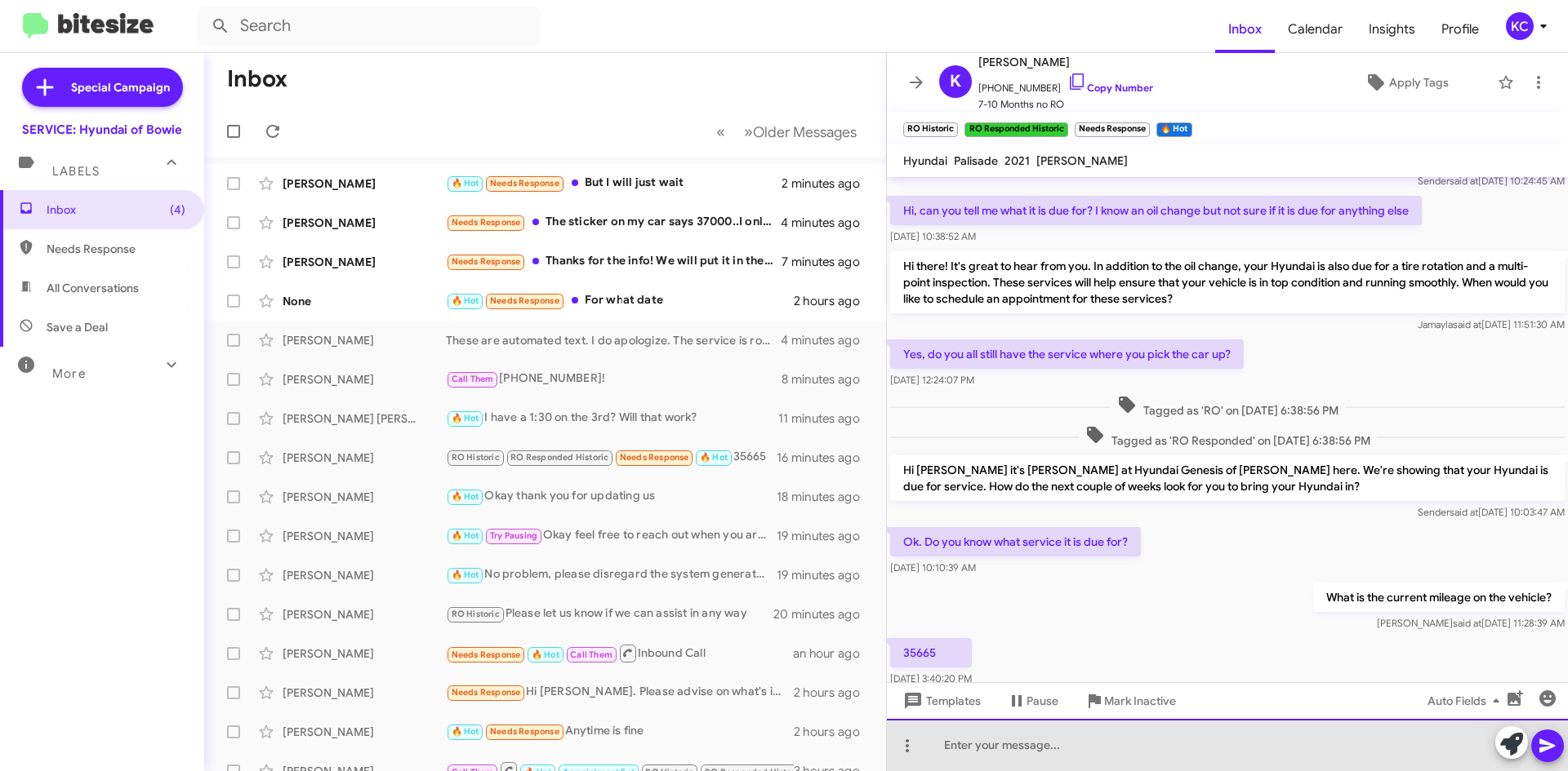
click at [1000, 746] on div at bounding box center [1227, 746] width 681 height 53
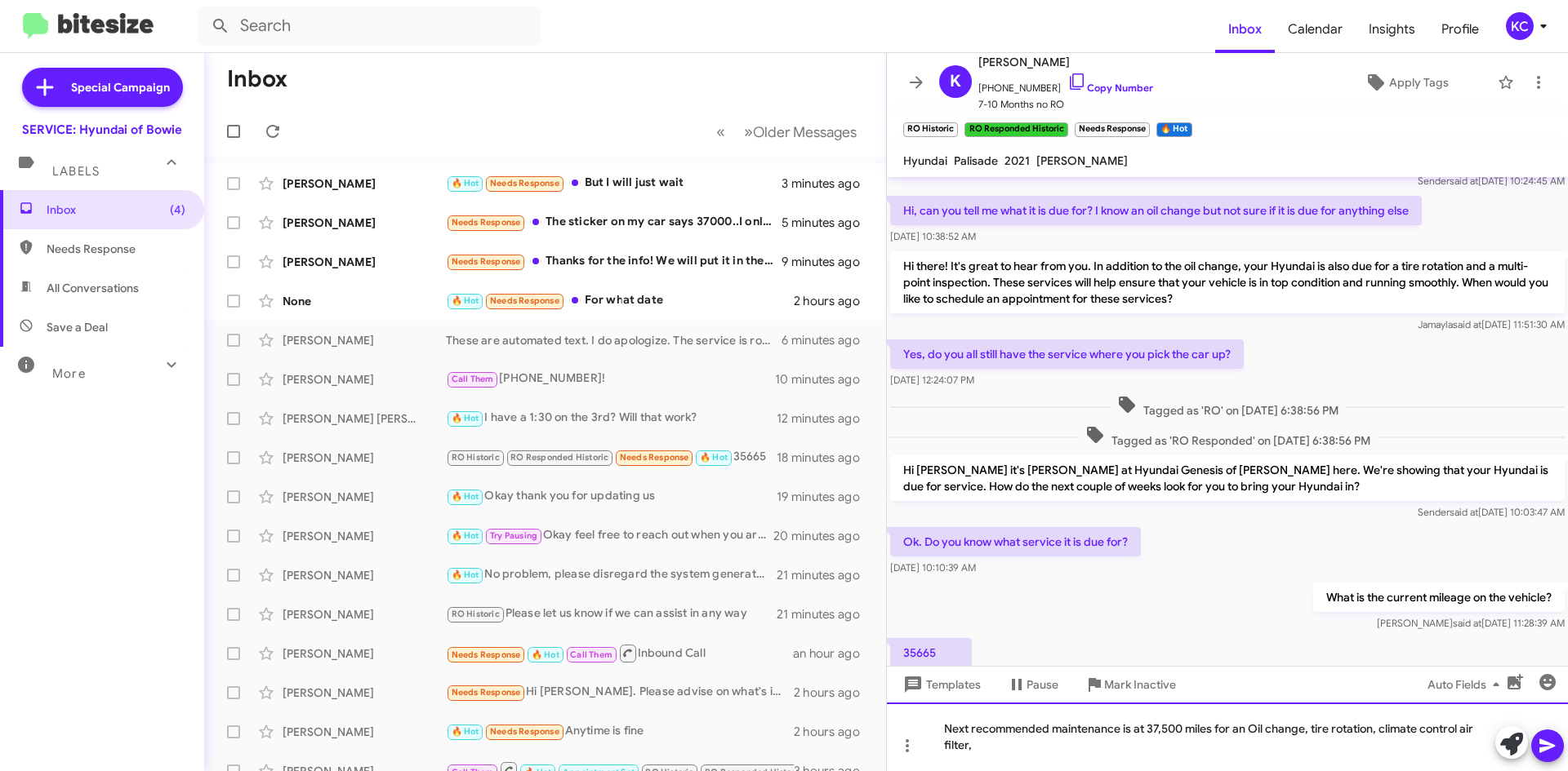
click at [1118, 743] on div "Next recommended maintenance is at 37,500 miles for an Oil change, tire rotatio…" at bounding box center [1227, 737] width 681 height 69
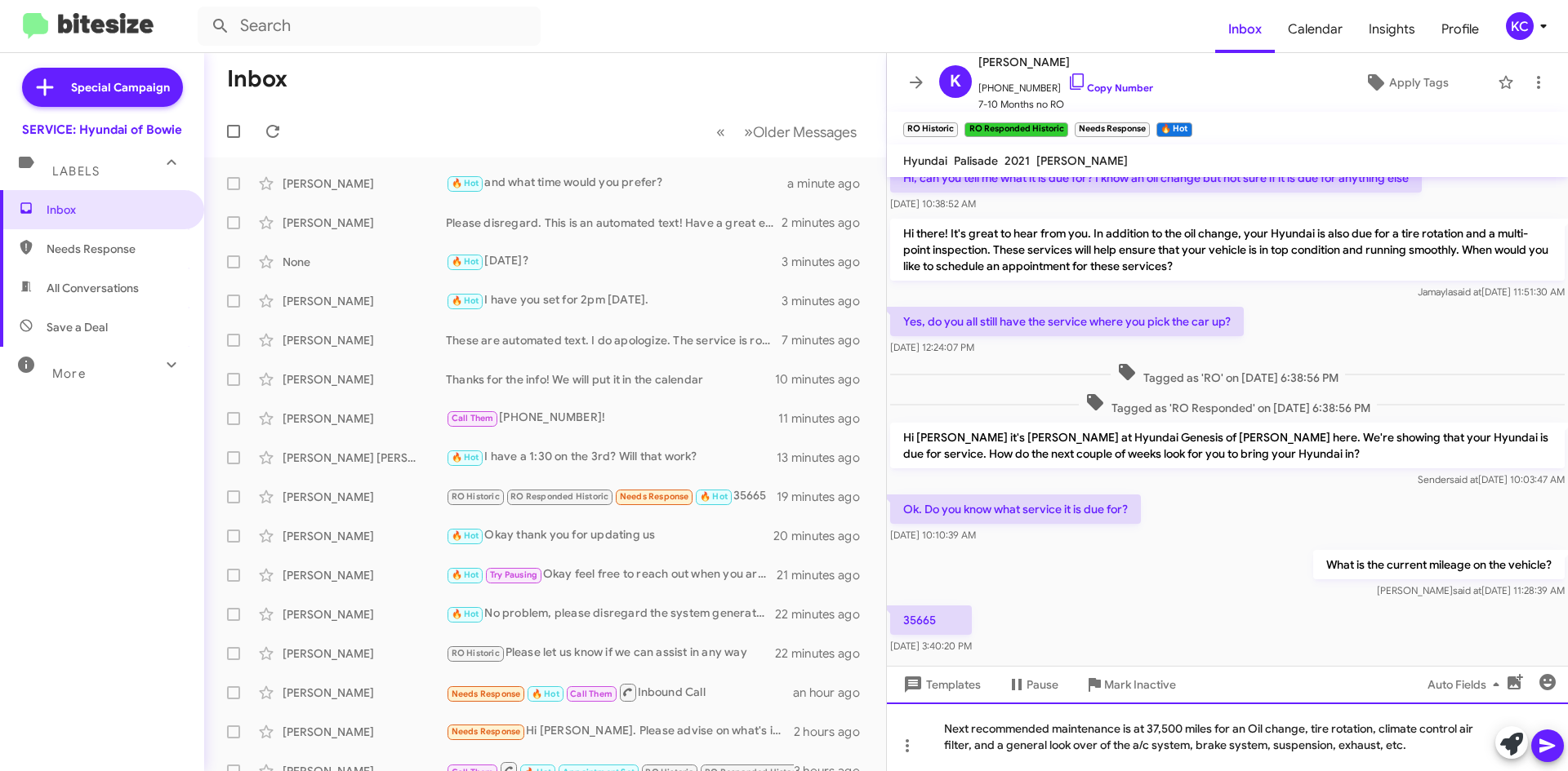
scroll to position [121, 0]
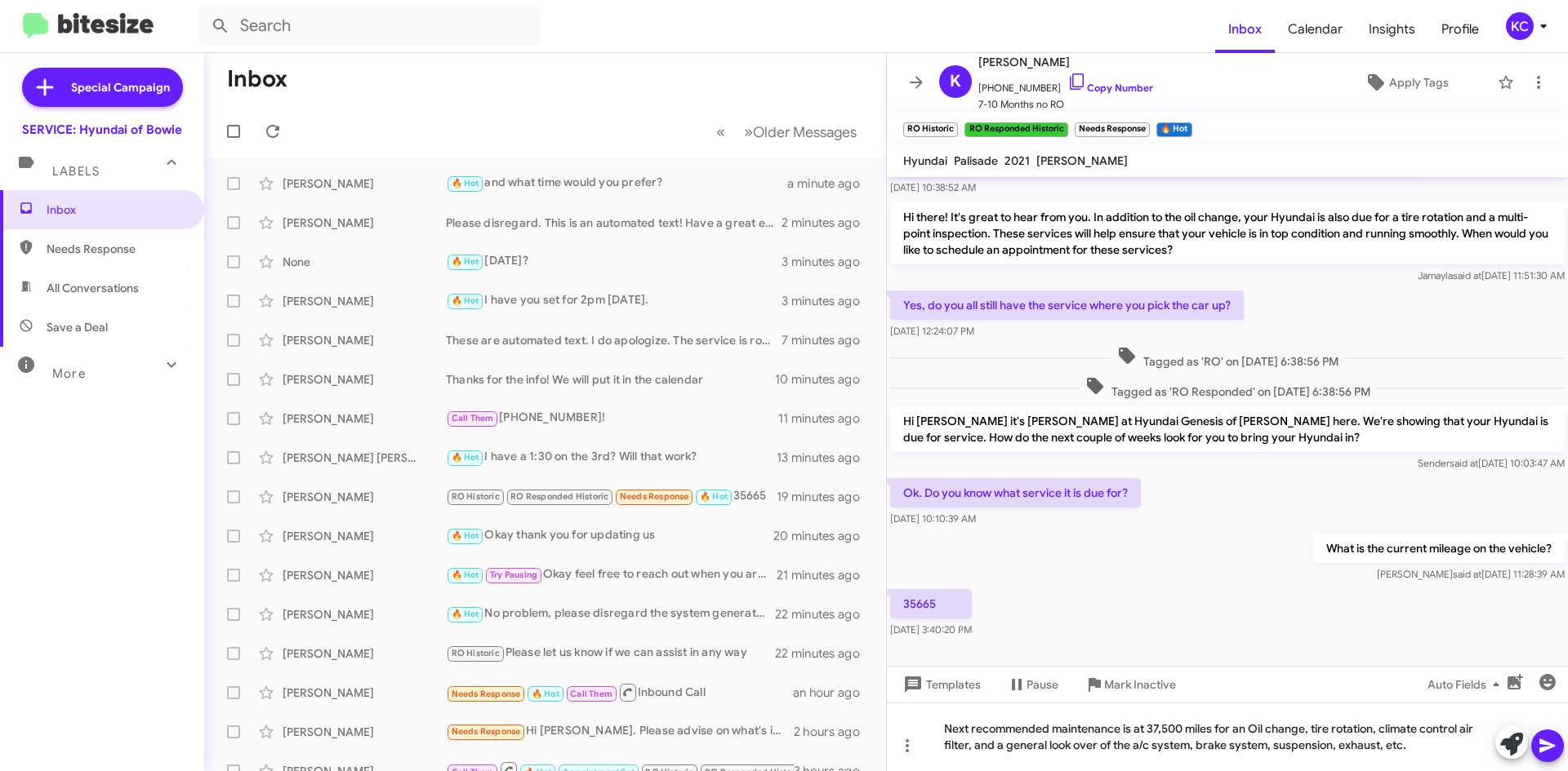
click at [1543, 751] on icon at bounding box center [1547, 746] width 15 height 14
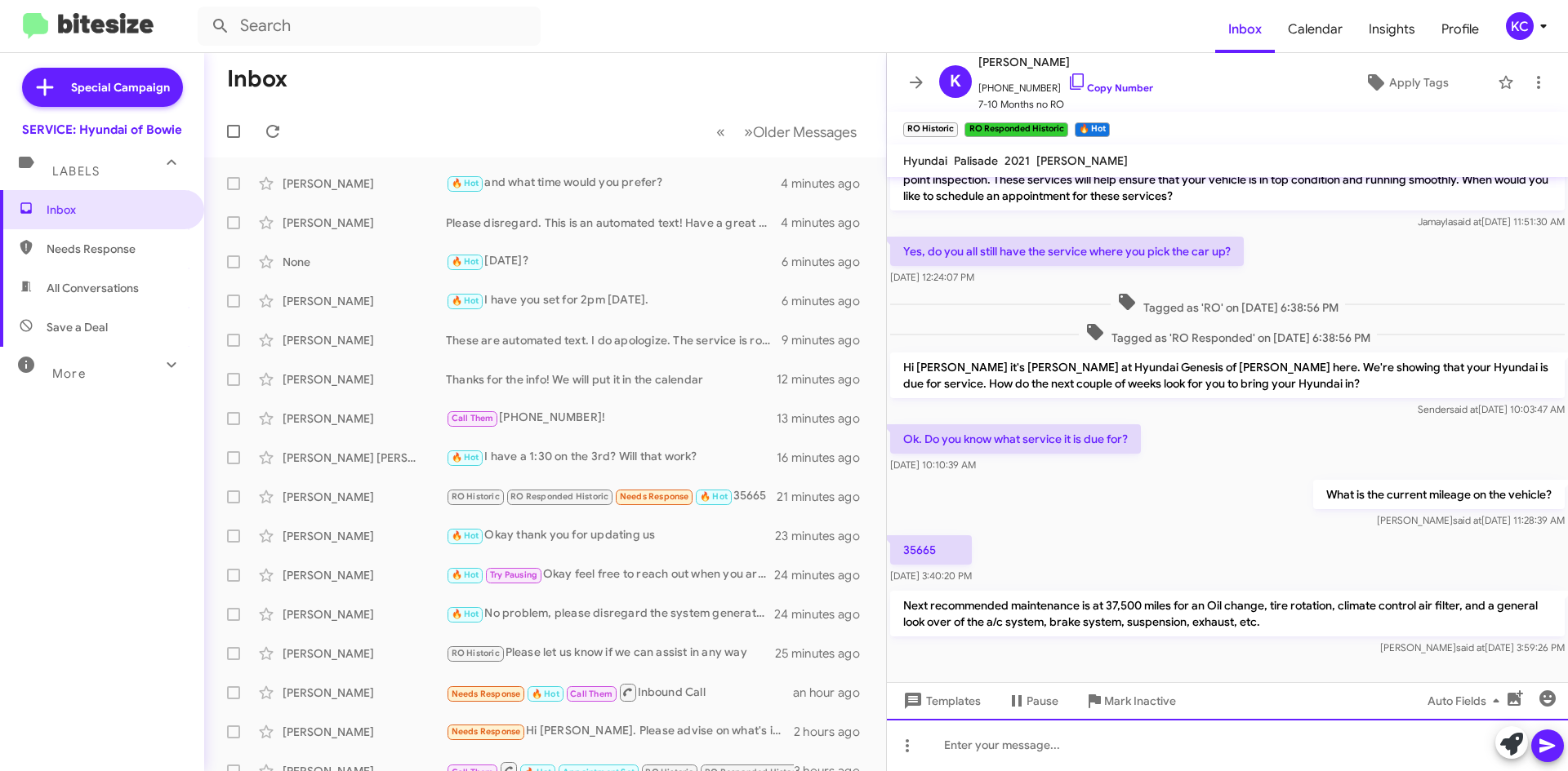
scroll to position [181, 0]
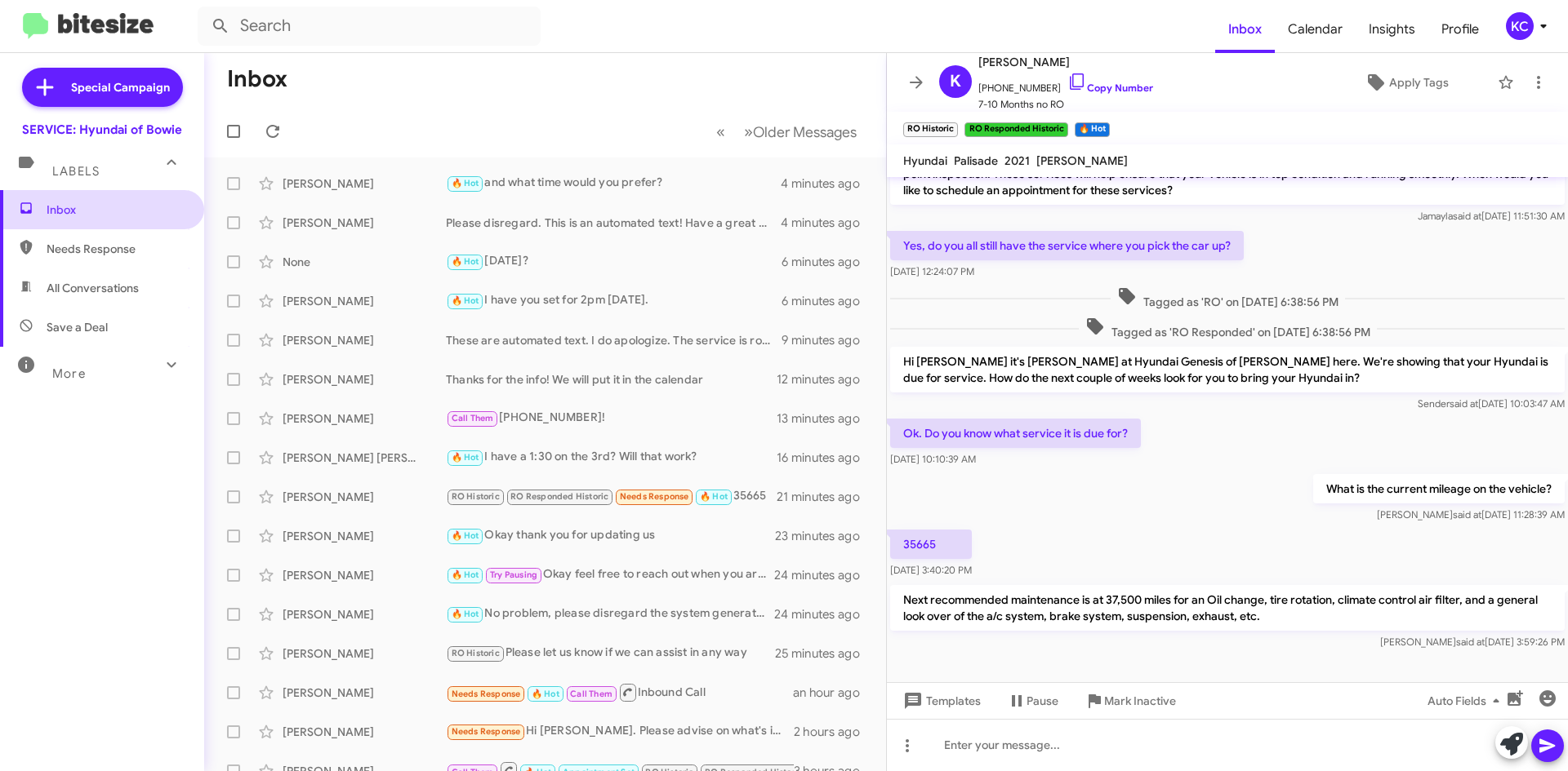
click at [59, 204] on span "Inbox" at bounding box center [116, 209] width 138 height 16
